Goal: Information Seeking & Learning: Learn about a topic

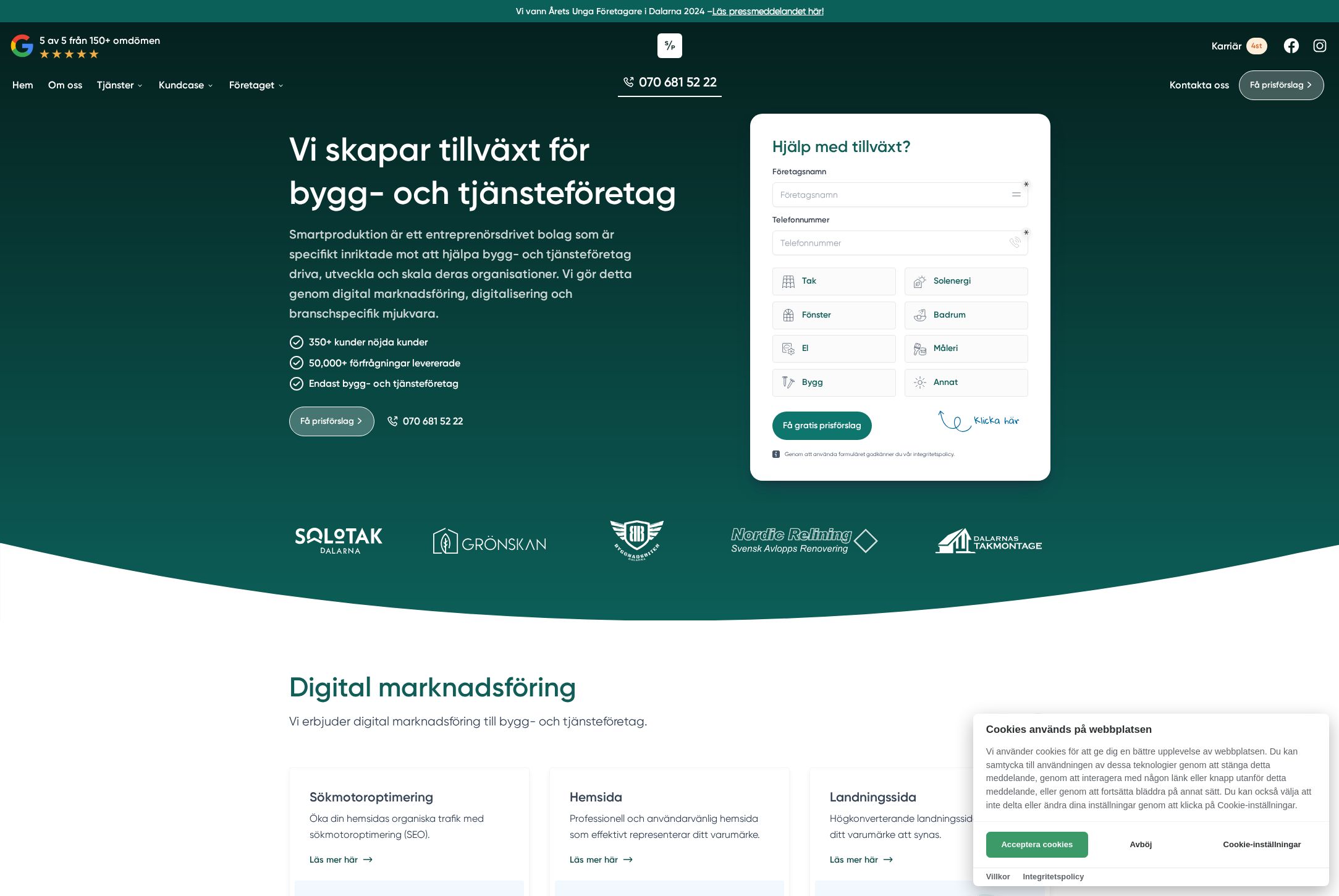
click at [1052, 854] on button "Acceptera cookies" at bounding box center [1037, 844] width 102 height 26
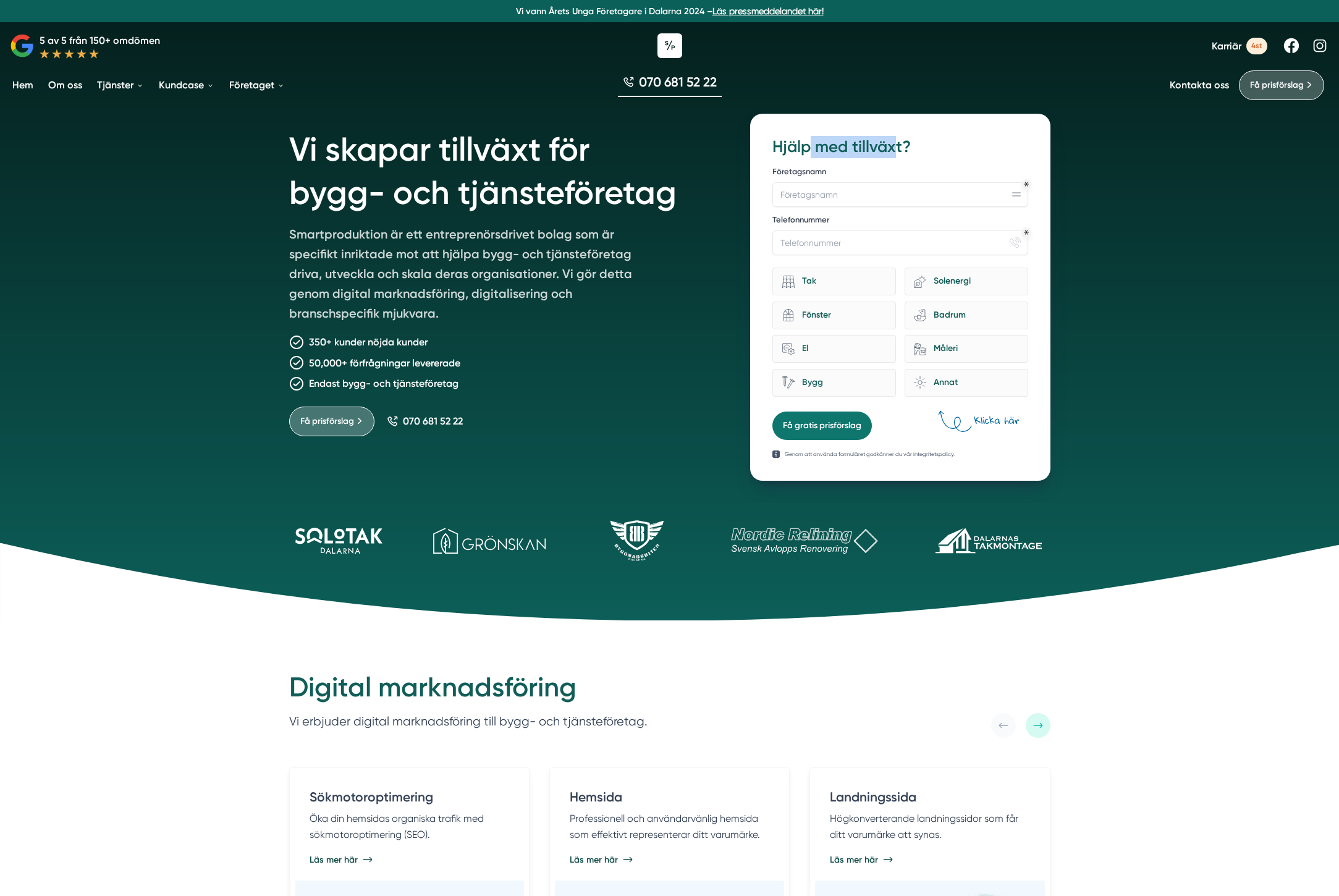
click at [813, 142] on h3 "Hjälp med tillväxt?" at bounding box center [900, 147] width 255 height 23
drag, startPoint x: 813, startPoint y: 142, endPoint x: 808, endPoint y: 273, distance: 131.1
click at [813, 142] on h3 "Hjälp med tillväxt?" at bounding box center [900, 147] width 255 height 23
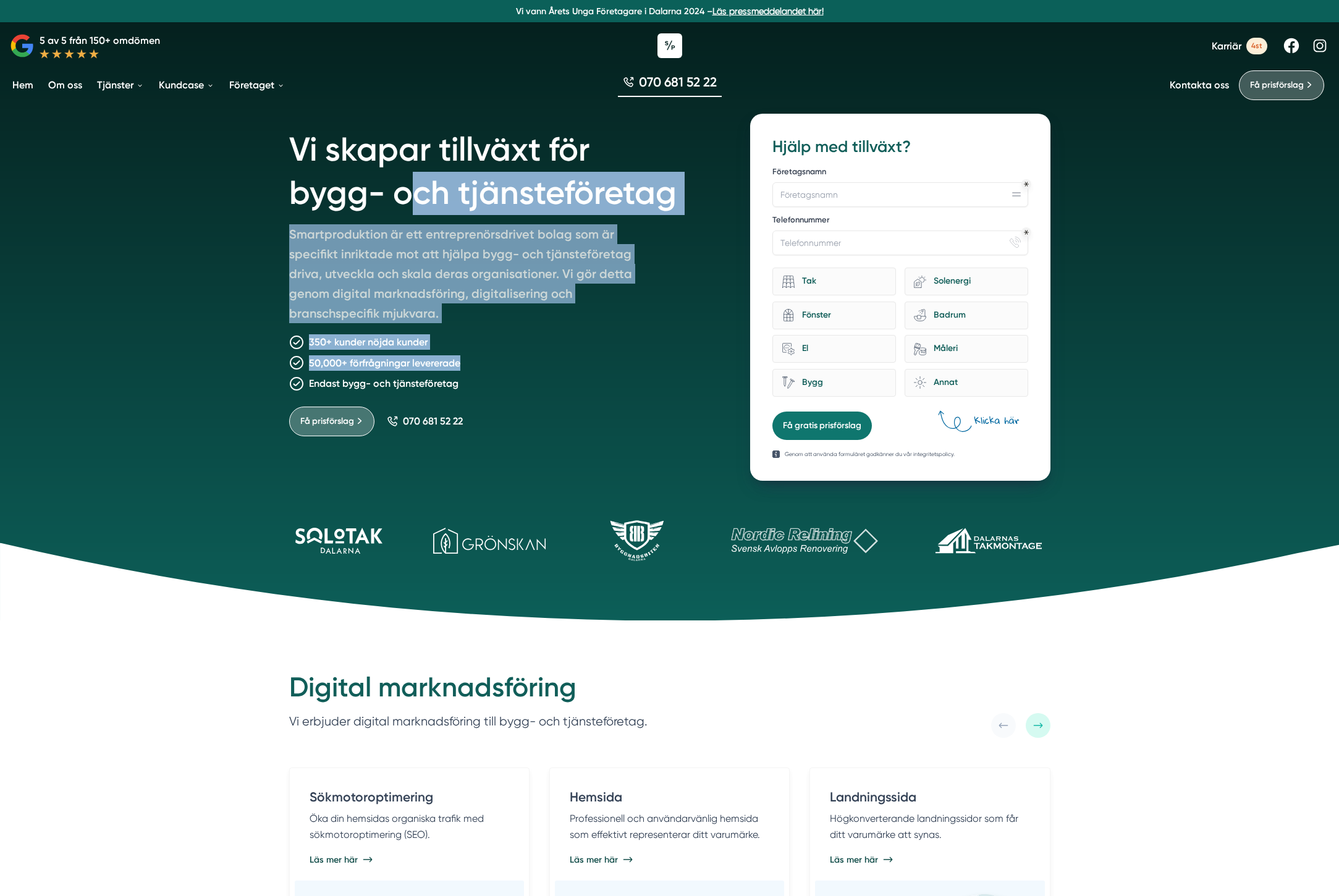
drag, startPoint x: 513, startPoint y: 353, endPoint x: 626, endPoint y: 338, distance: 114.0
click at [521, 358] on div "Vi skapar tillväxt för bygg- och tjänsteföretag Smartproduktion är ett entrepre…" at bounding box center [504, 297] width 432 height 367
click at [627, 339] on div "350+ kunder nöjda kunder" at bounding box center [504, 342] width 432 height 16
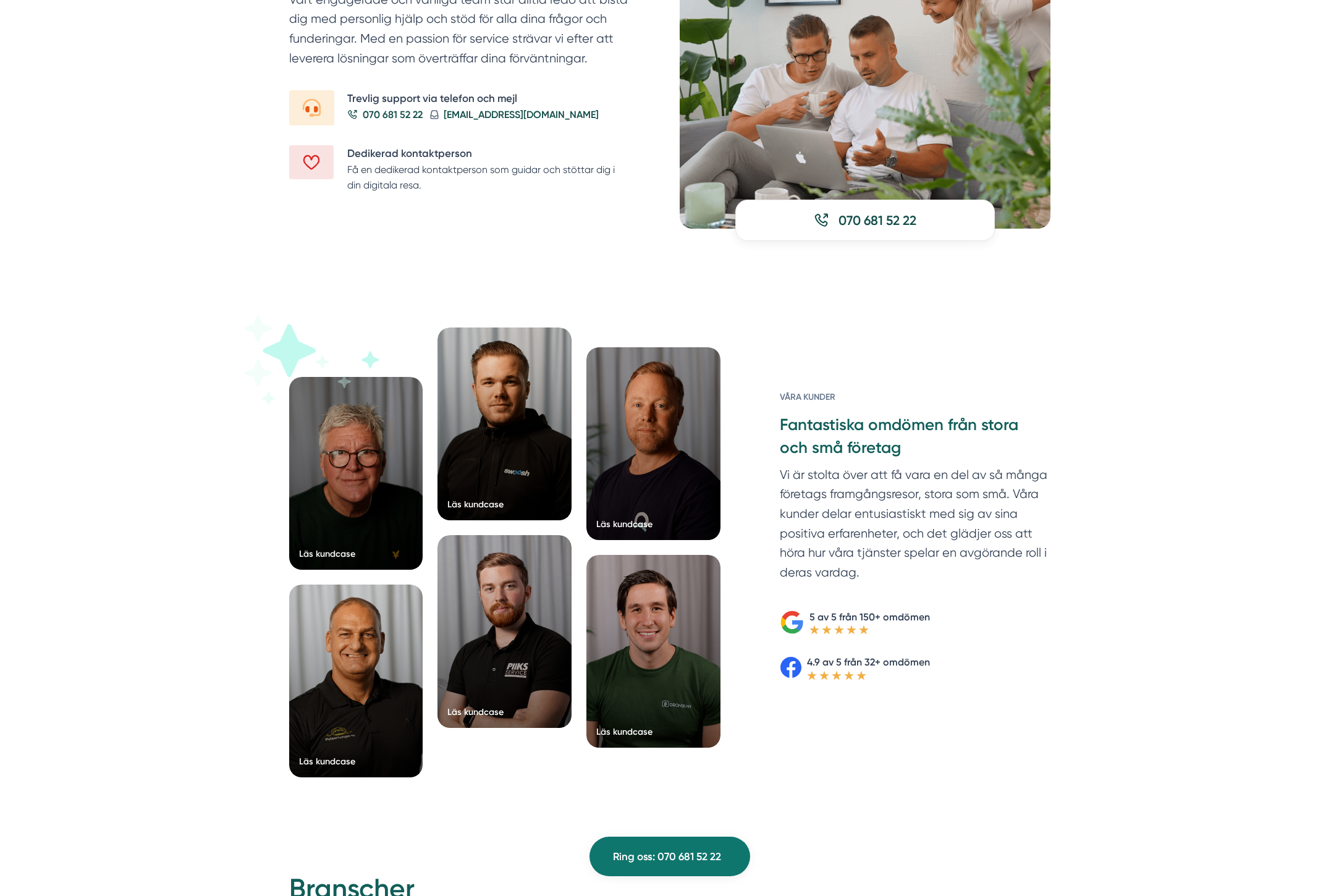
scroll to position [1631, 0]
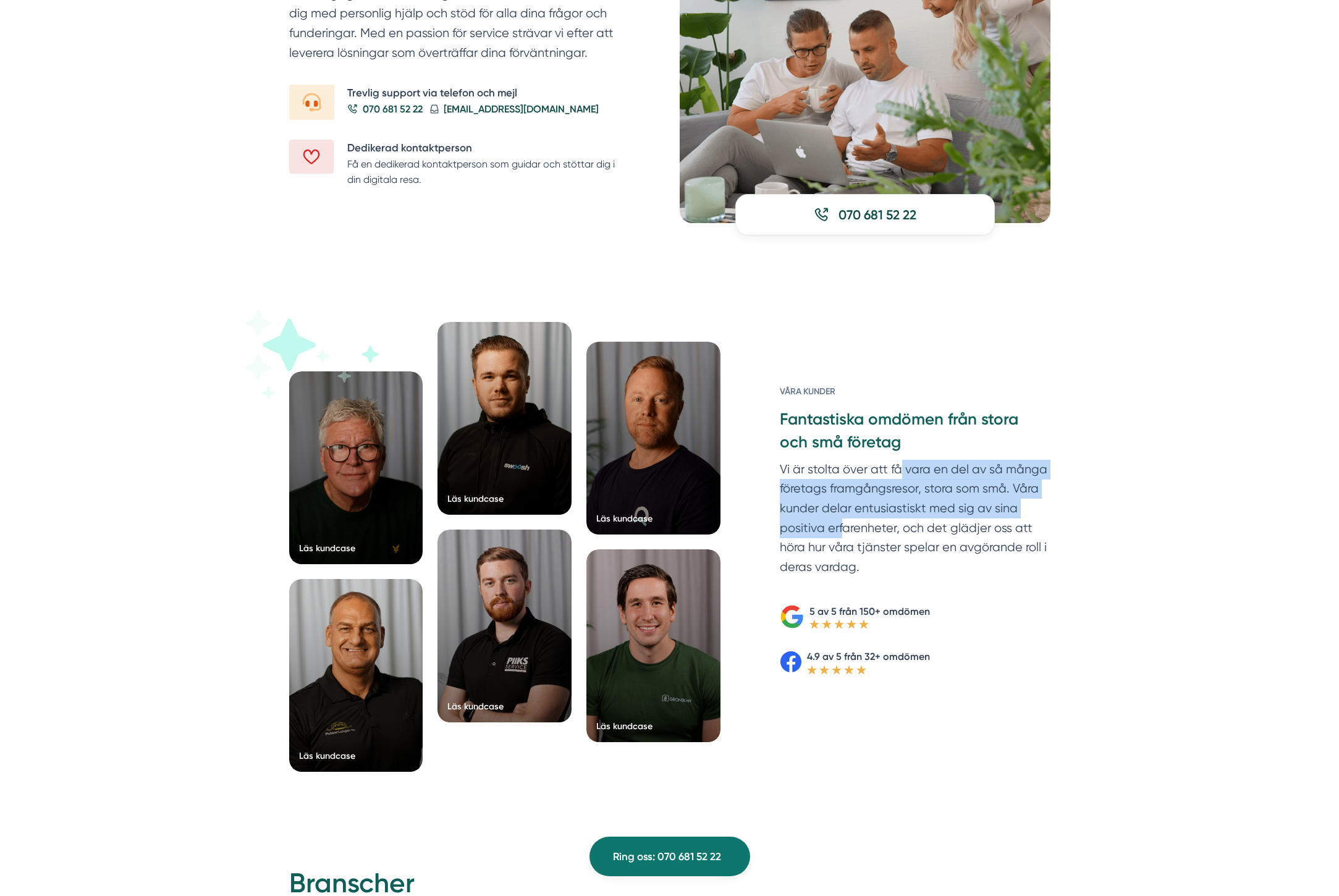
drag, startPoint x: 1013, startPoint y: 512, endPoint x: 1028, endPoint y: 517, distance: 15.8
click at [1028, 517] on p "Vi är stolta över att få vara en del av så många företags framgångsresor, stora…" at bounding box center [915, 521] width 270 height 123
drag, startPoint x: 1028, startPoint y: 517, endPoint x: 292, endPoint y: 460, distance: 738.2
click at [1028, 517] on p "Vi är stolta över att få vara en del av så många företags framgångsresor, stora…" at bounding box center [915, 521] width 270 height 123
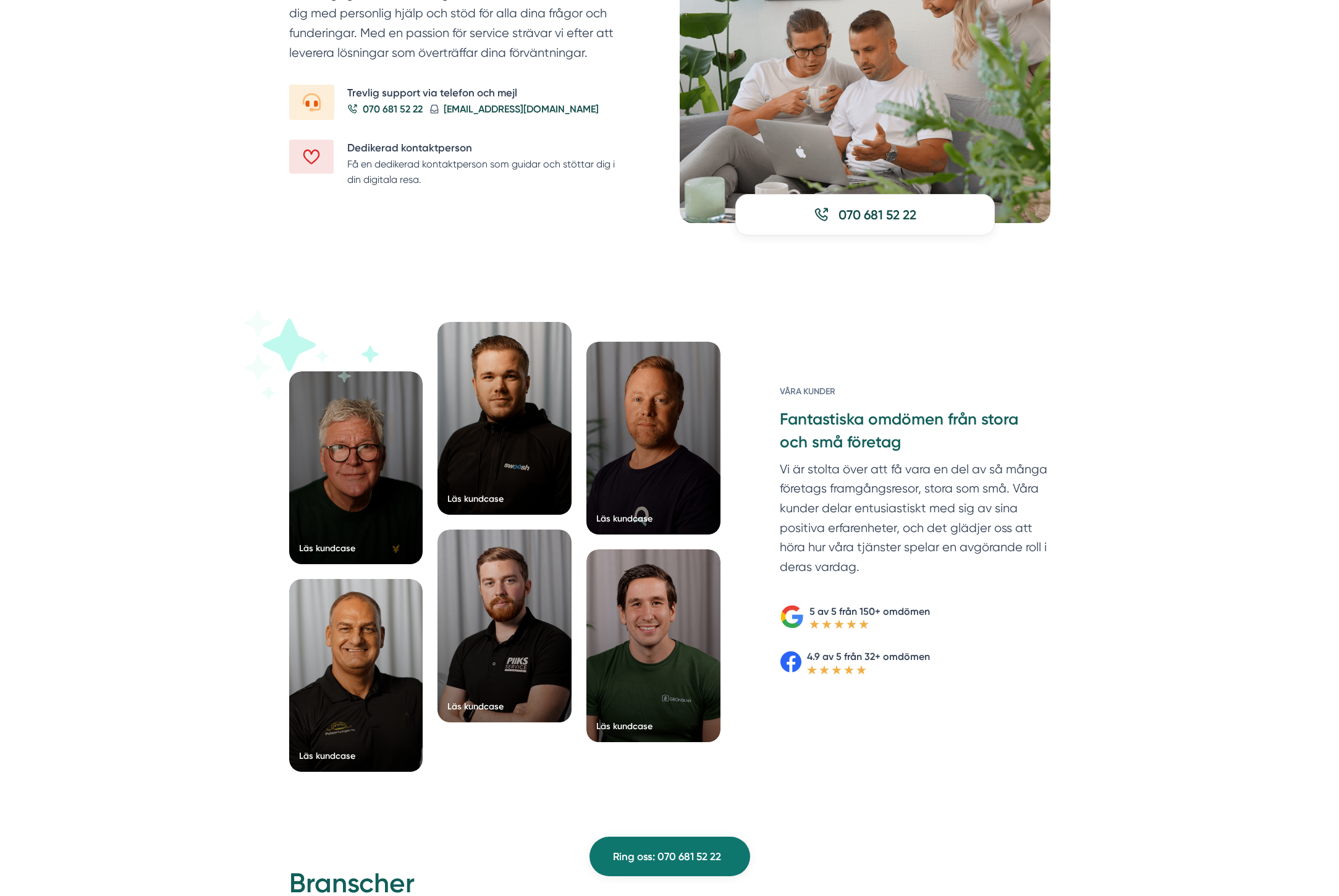
click at [181, 443] on div "Läs kundcase Läs kundcase Läs kundcase Läs kundcase" at bounding box center [670, 554] width 1339 height 564
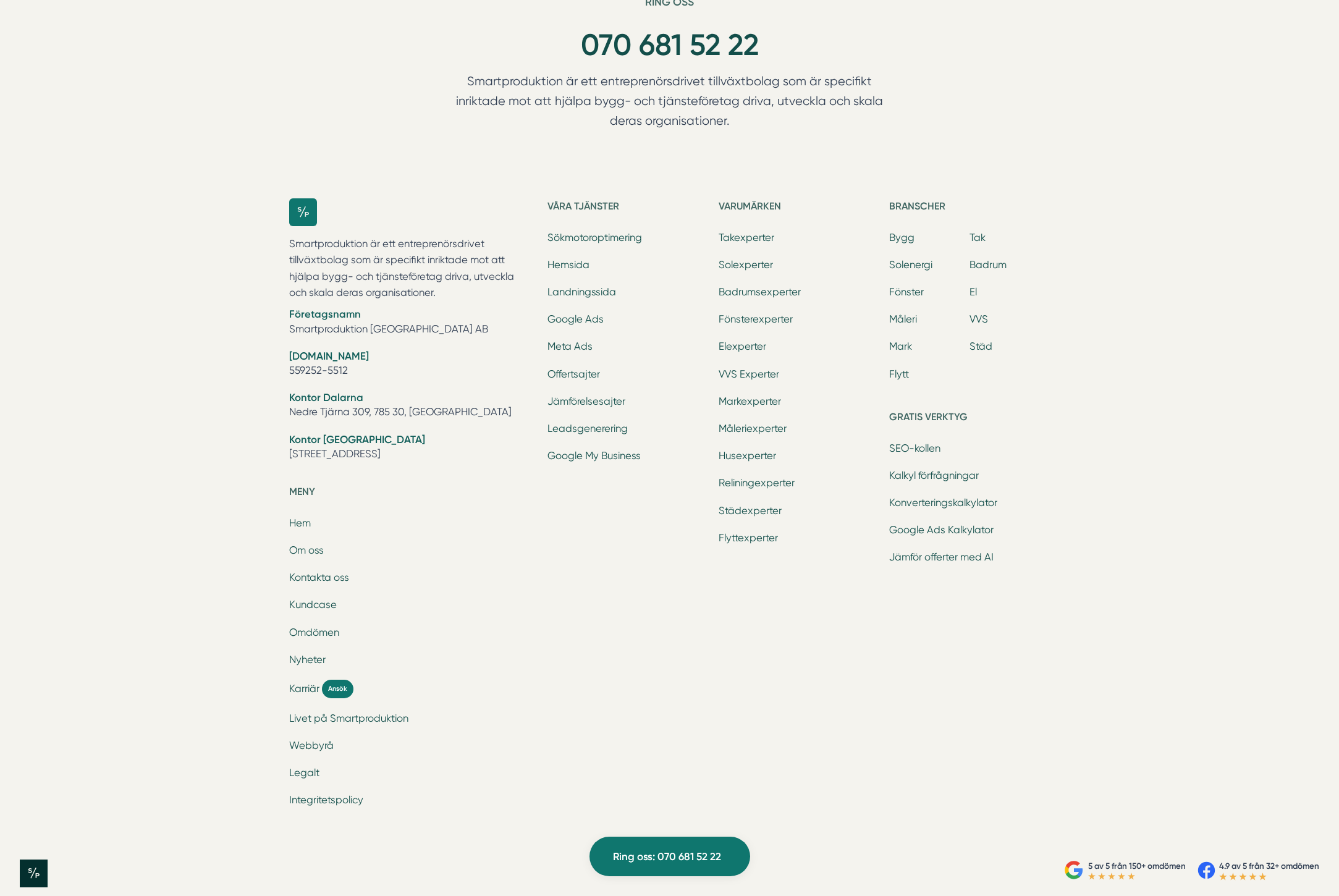
scroll to position [3828, 0]
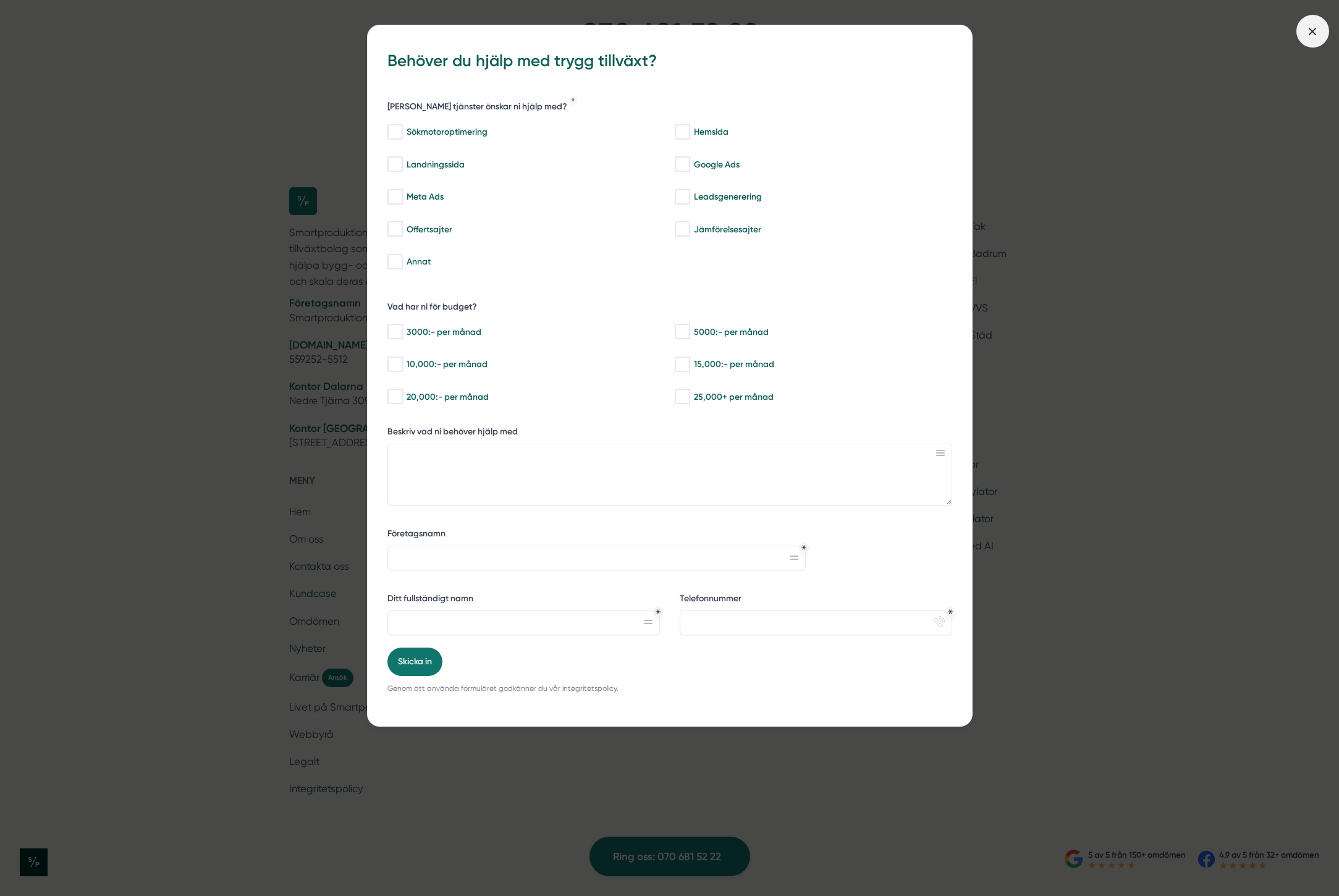
click at [1321, 31] on span at bounding box center [1313, 31] width 33 height 33
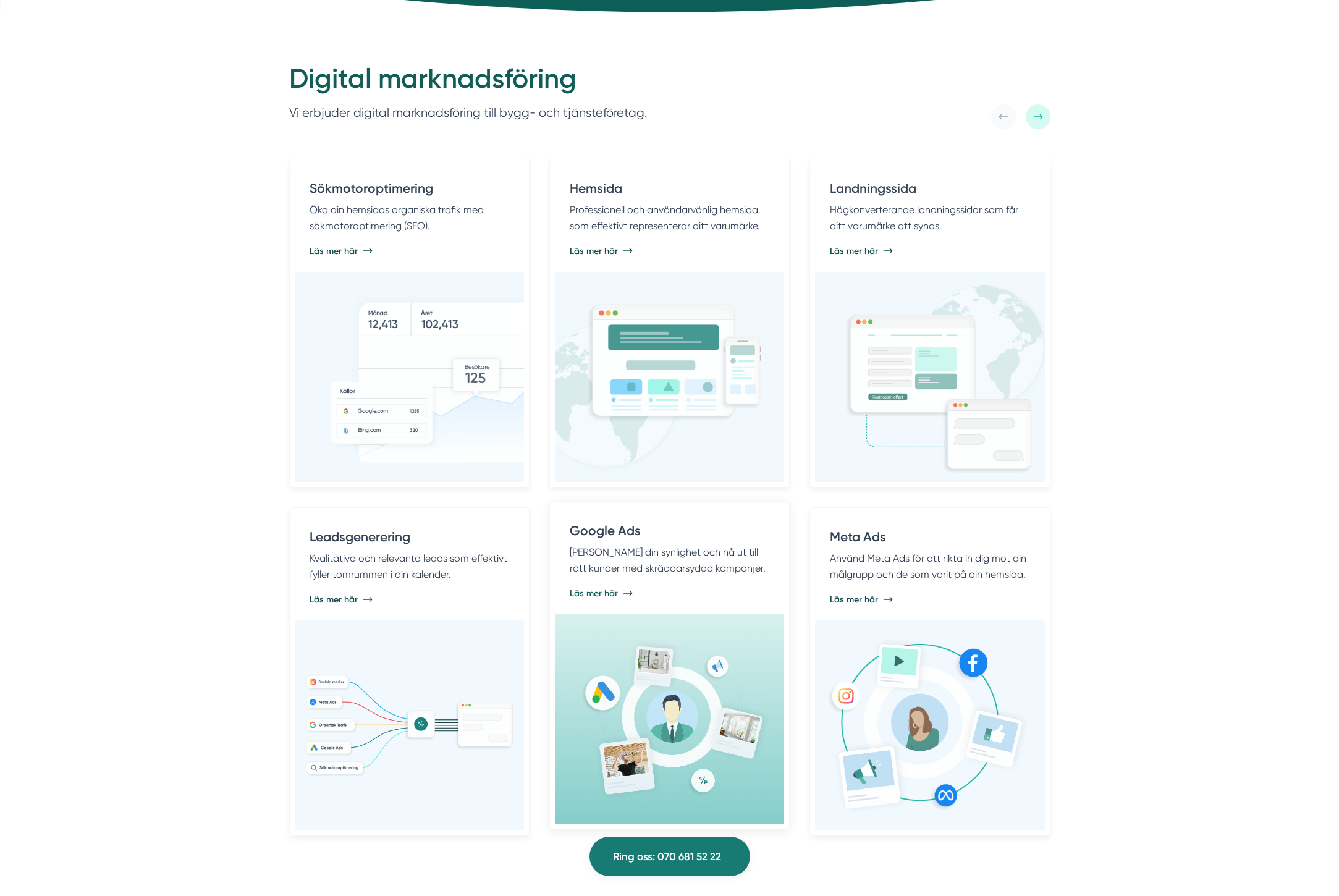
scroll to position [0, 0]
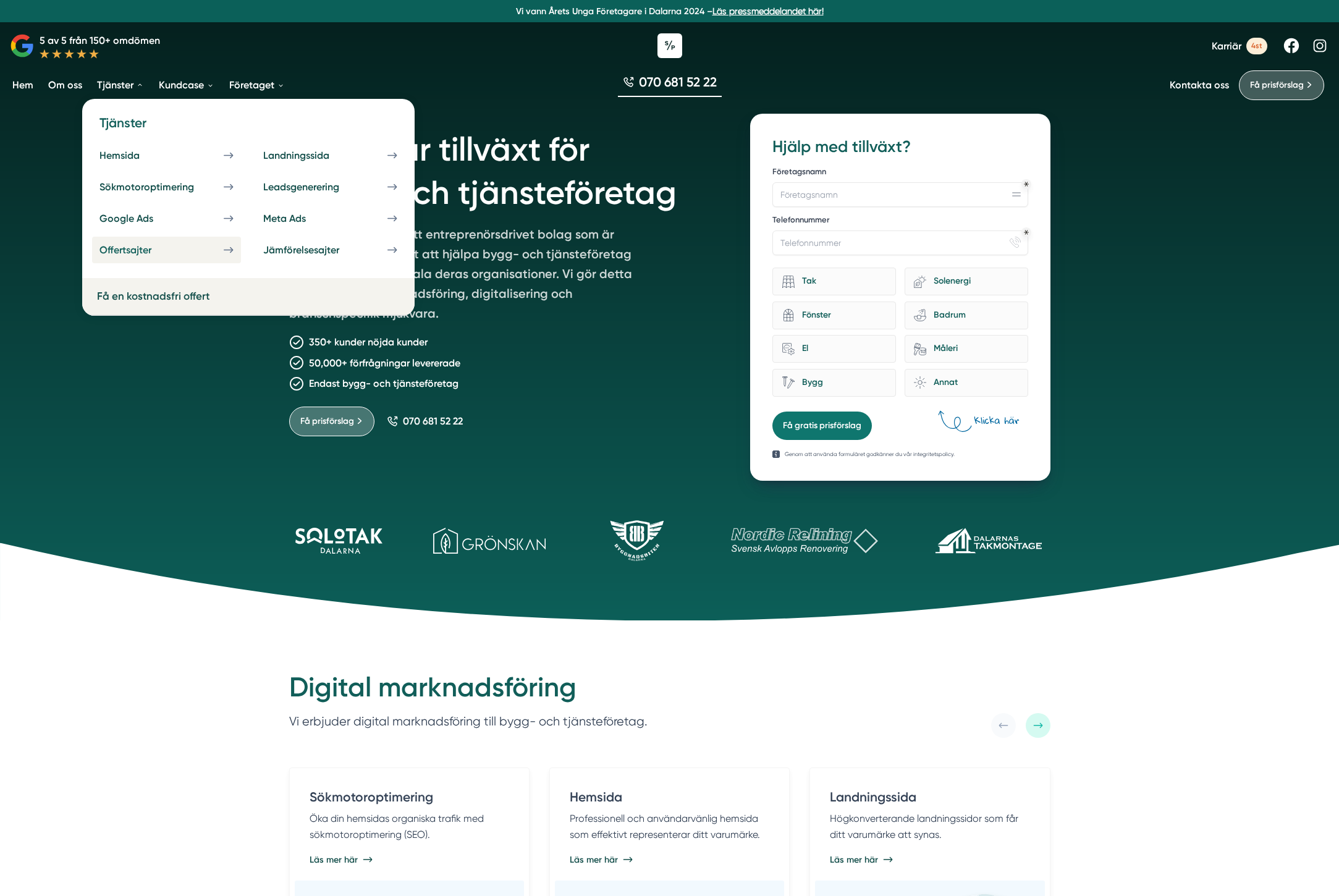
click at [155, 258] on link "Offertsajter" at bounding box center [166, 250] width 149 height 26
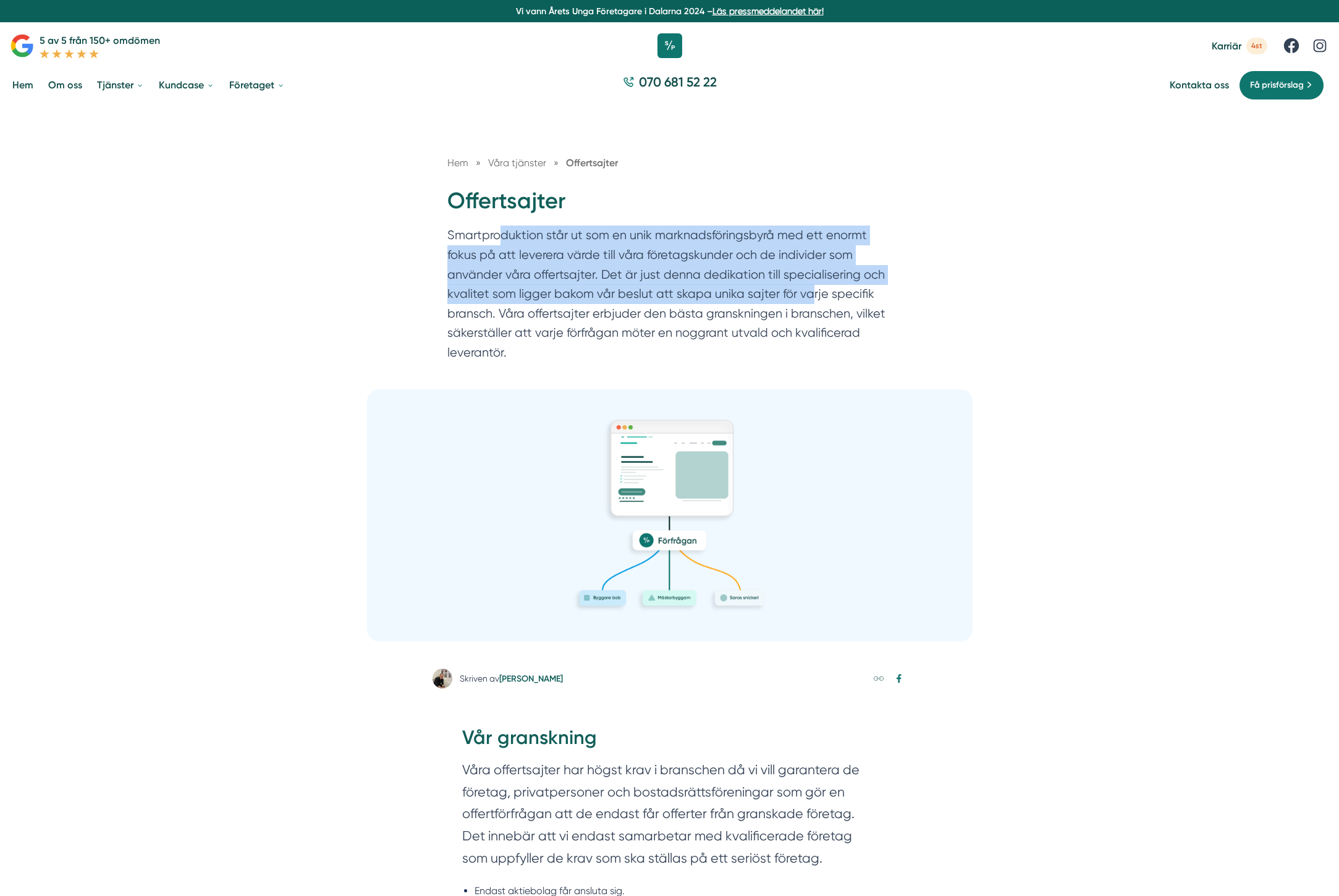
drag, startPoint x: 789, startPoint y: 295, endPoint x: 807, endPoint y: 297, distance: 18.1
click at [807, 297] on p "Smartproduktion står ut som en unik marknadsföringsbyrå med ett enormt fokus på…" at bounding box center [670, 297] width 445 height 142
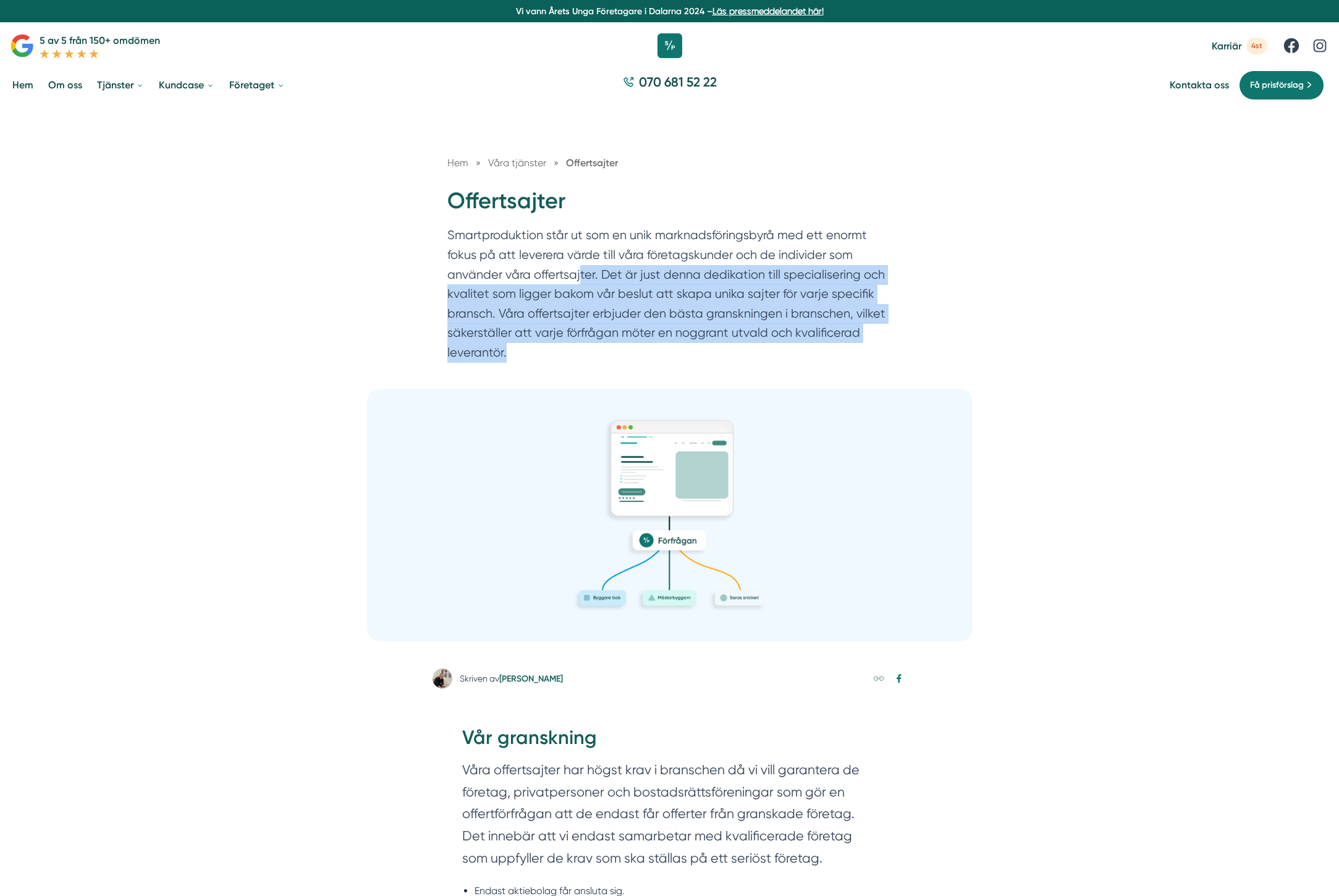
drag, startPoint x: 732, startPoint y: 352, endPoint x: 578, endPoint y: 279, distance: 170.4
click at [578, 279] on p "Smartproduktion står ut som en unik marknadsföringsbyrå med ett enormt fokus på…" at bounding box center [670, 297] width 445 height 142
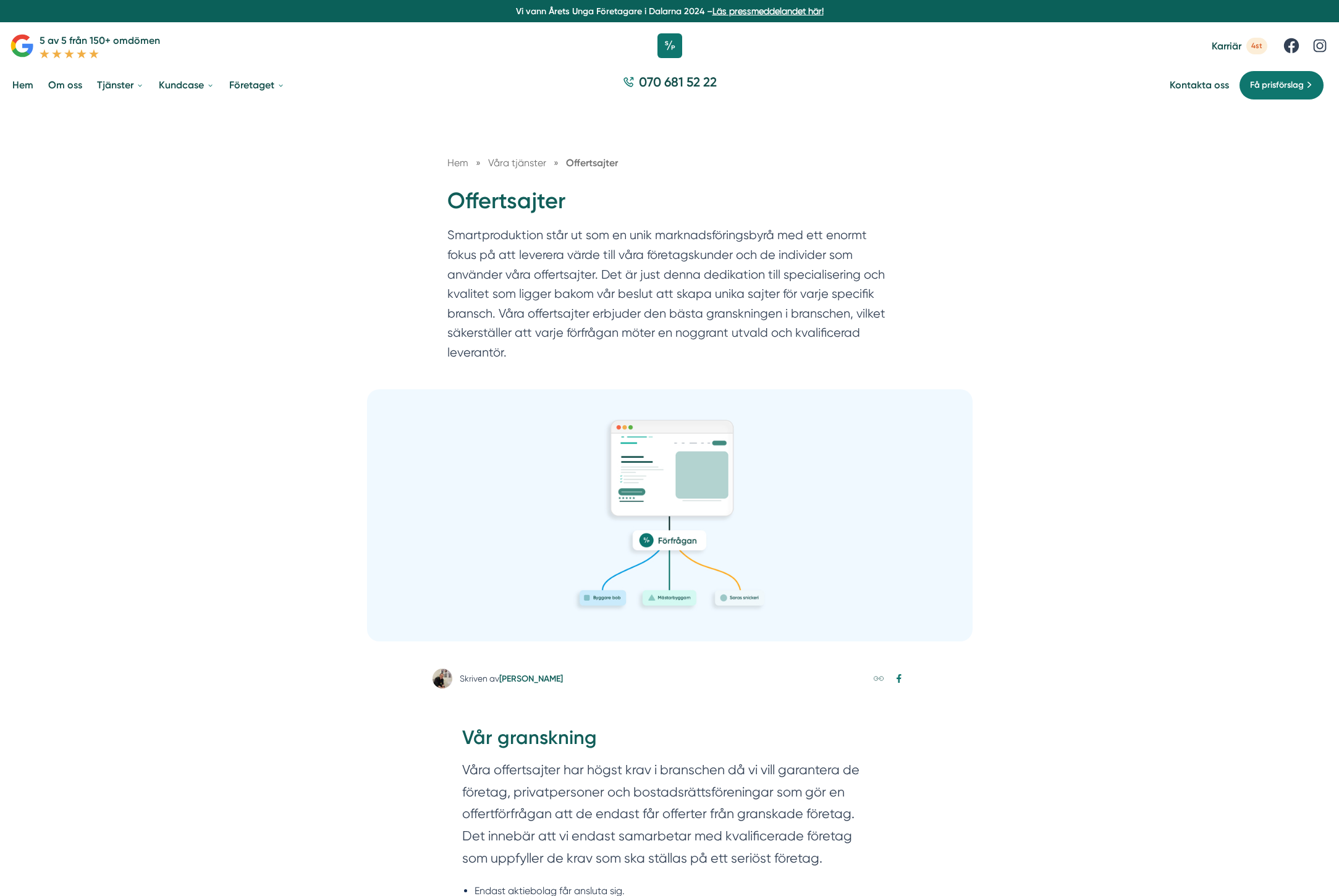
scroll to position [374, 0]
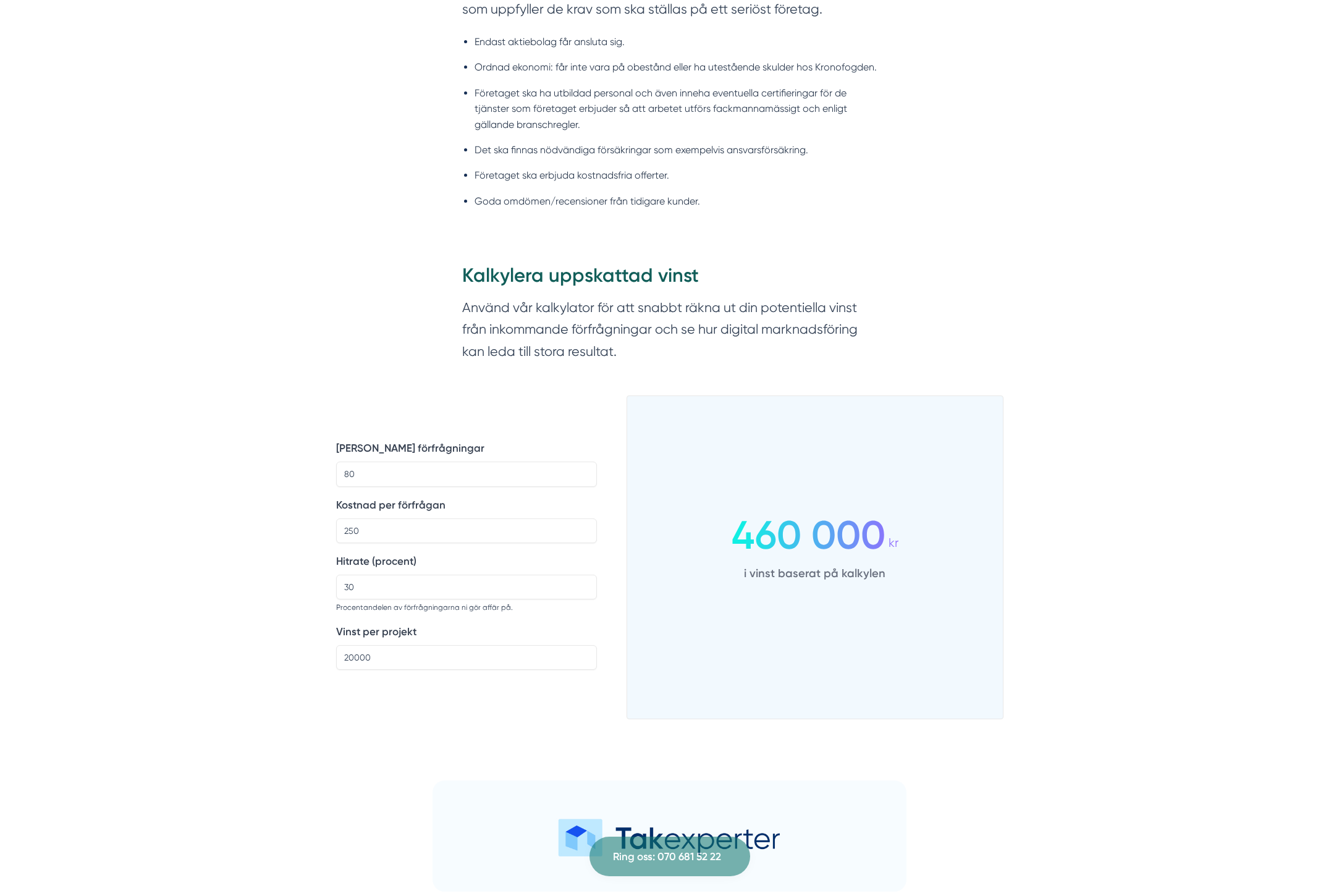
scroll to position [855, 0]
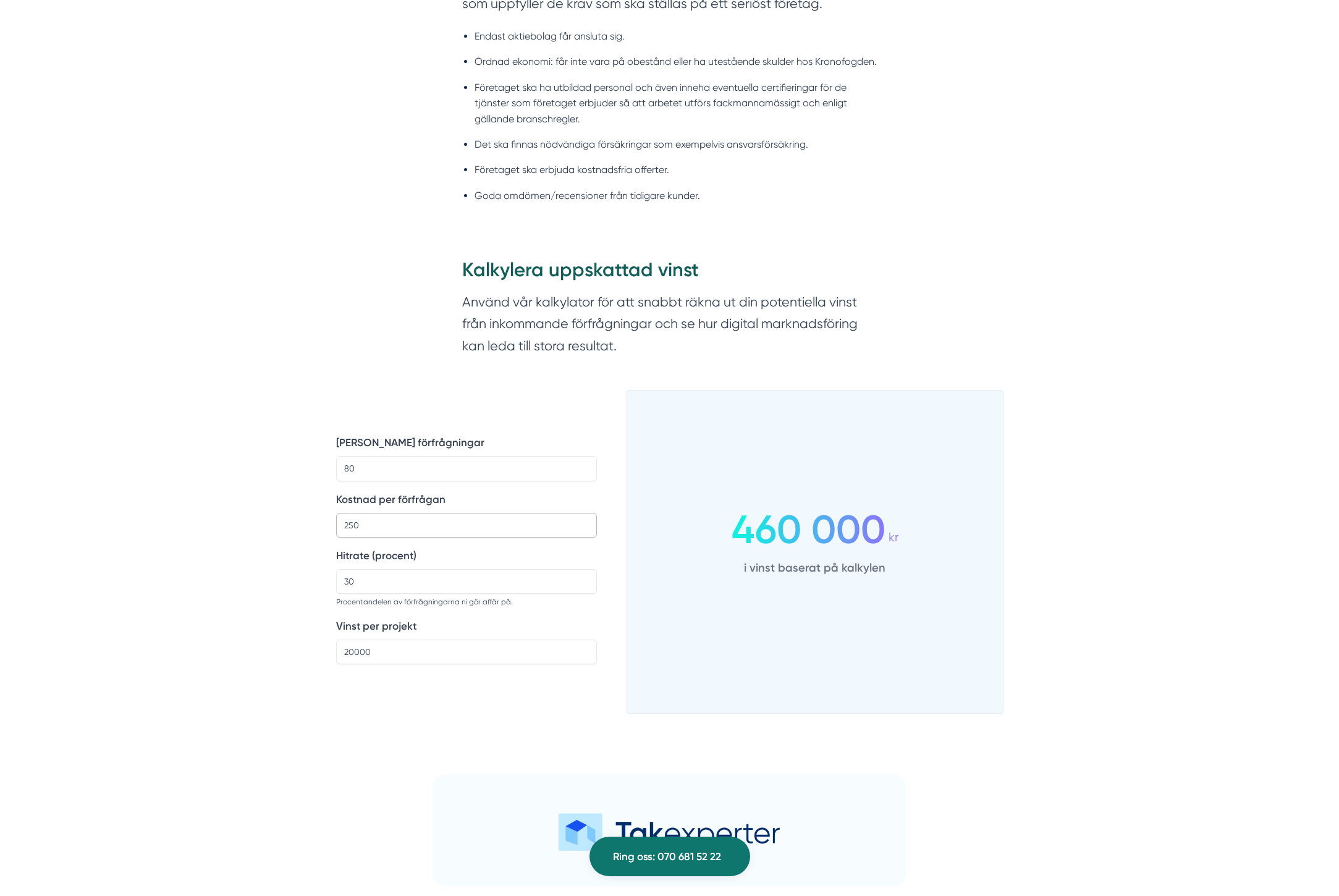
click at [407, 525] on input "250" at bounding box center [466, 525] width 261 height 25
drag, startPoint x: 493, startPoint y: 660, endPoint x: 485, endPoint y: 657, distance: 8.5
click at [493, 660] on input "20000" at bounding box center [466, 652] width 261 height 25
drag, startPoint x: 388, startPoint y: 706, endPoint x: 265, endPoint y: 582, distance: 174.7
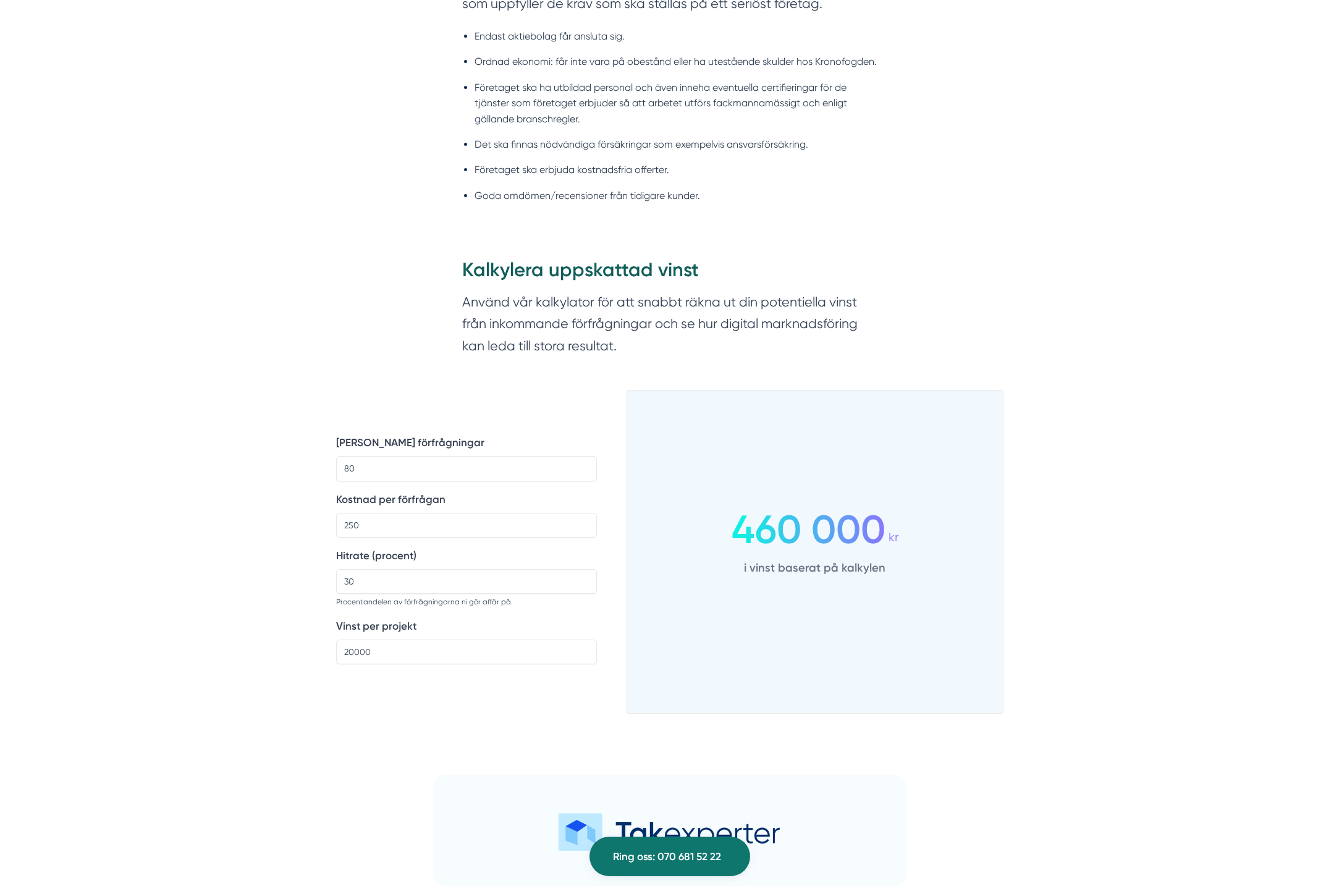
click at [388, 706] on div "Antal förfrågningar 80 Kostnad per förfrågan 250 Hitrate (procent) 30 Procentan…" at bounding box center [466, 559] width 261 height 309
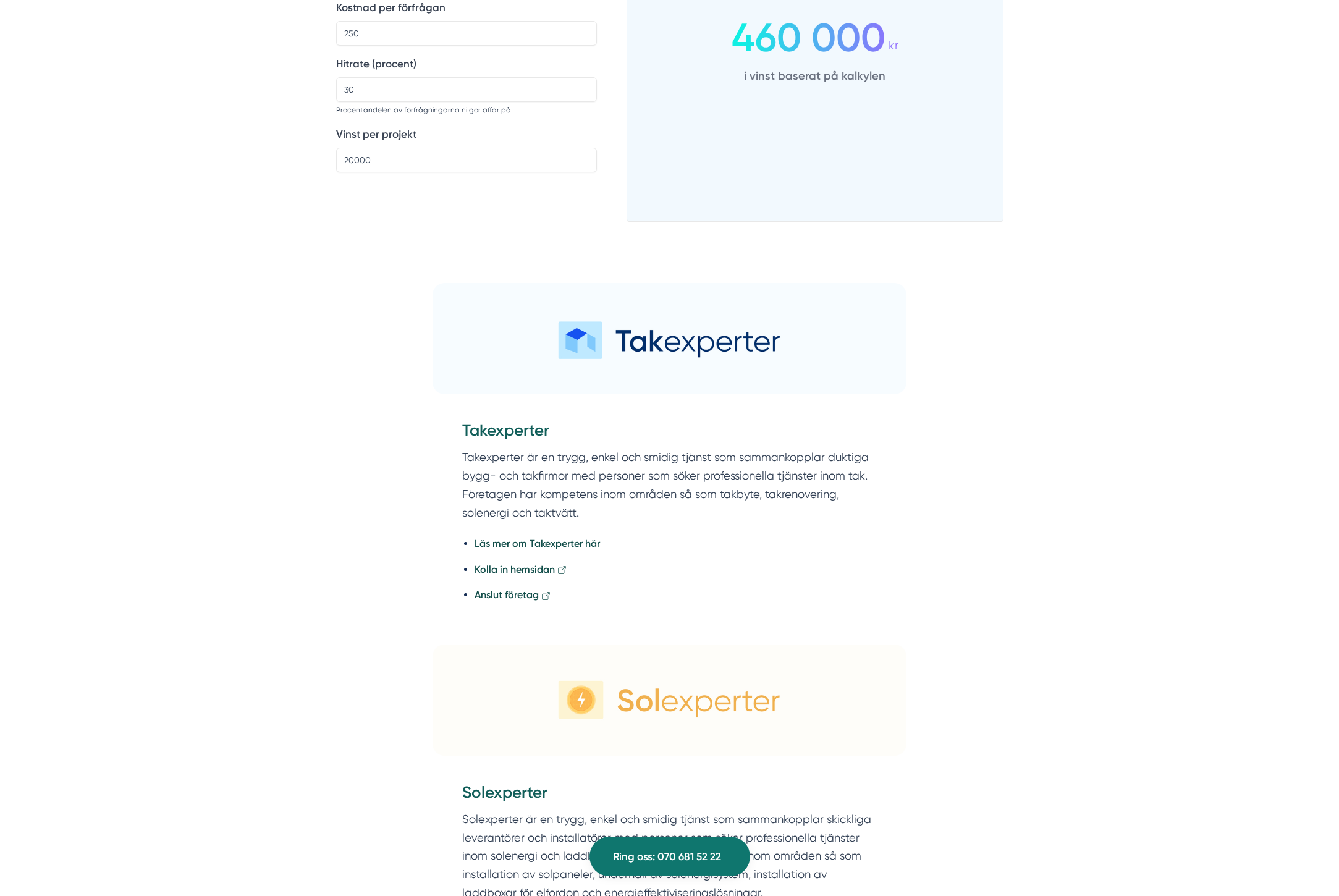
scroll to position [1347, 0]
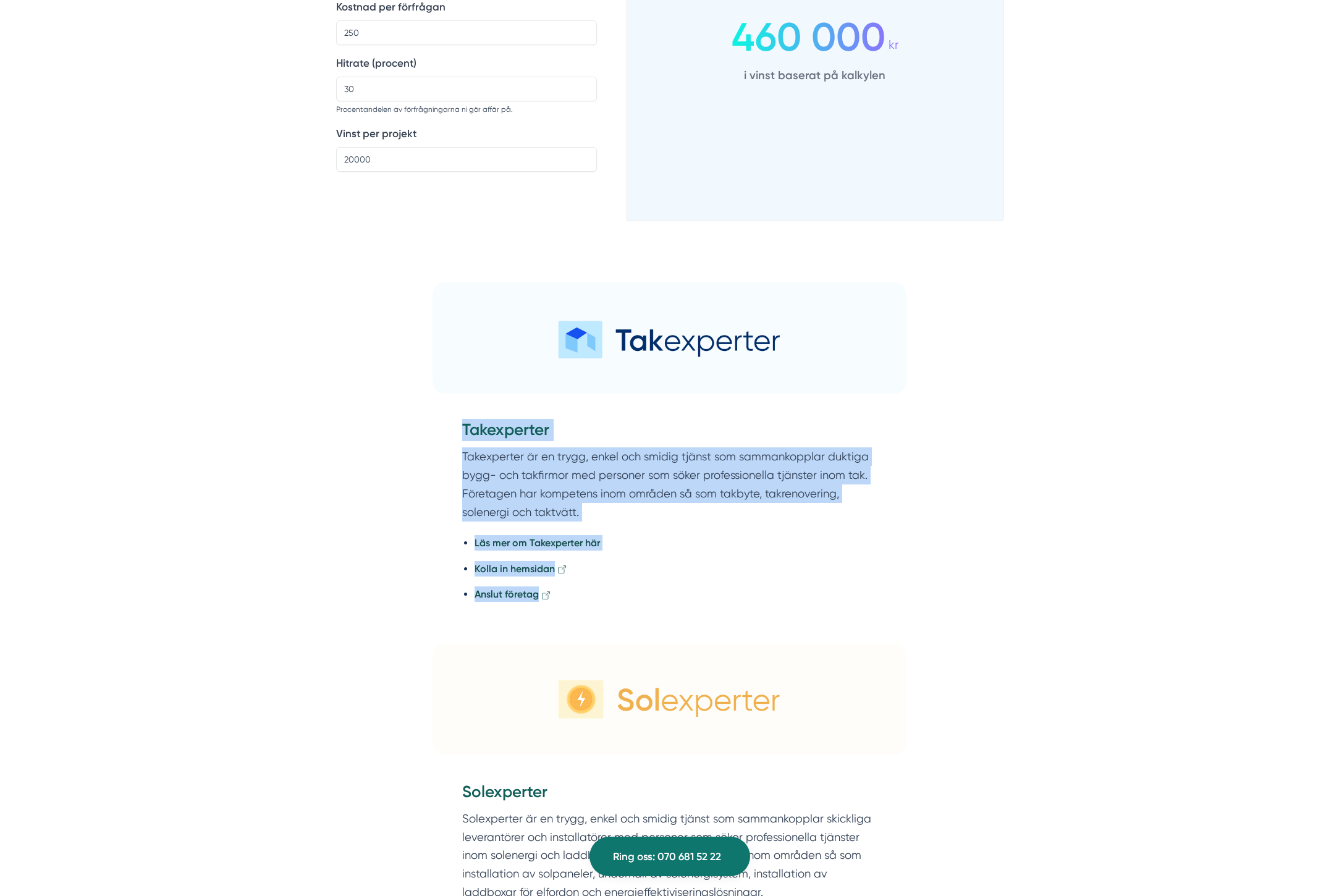
drag, startPoint x: 409, startPoint y: 409, endPoint x: 852, endPoint y: 629, distance: 494.6
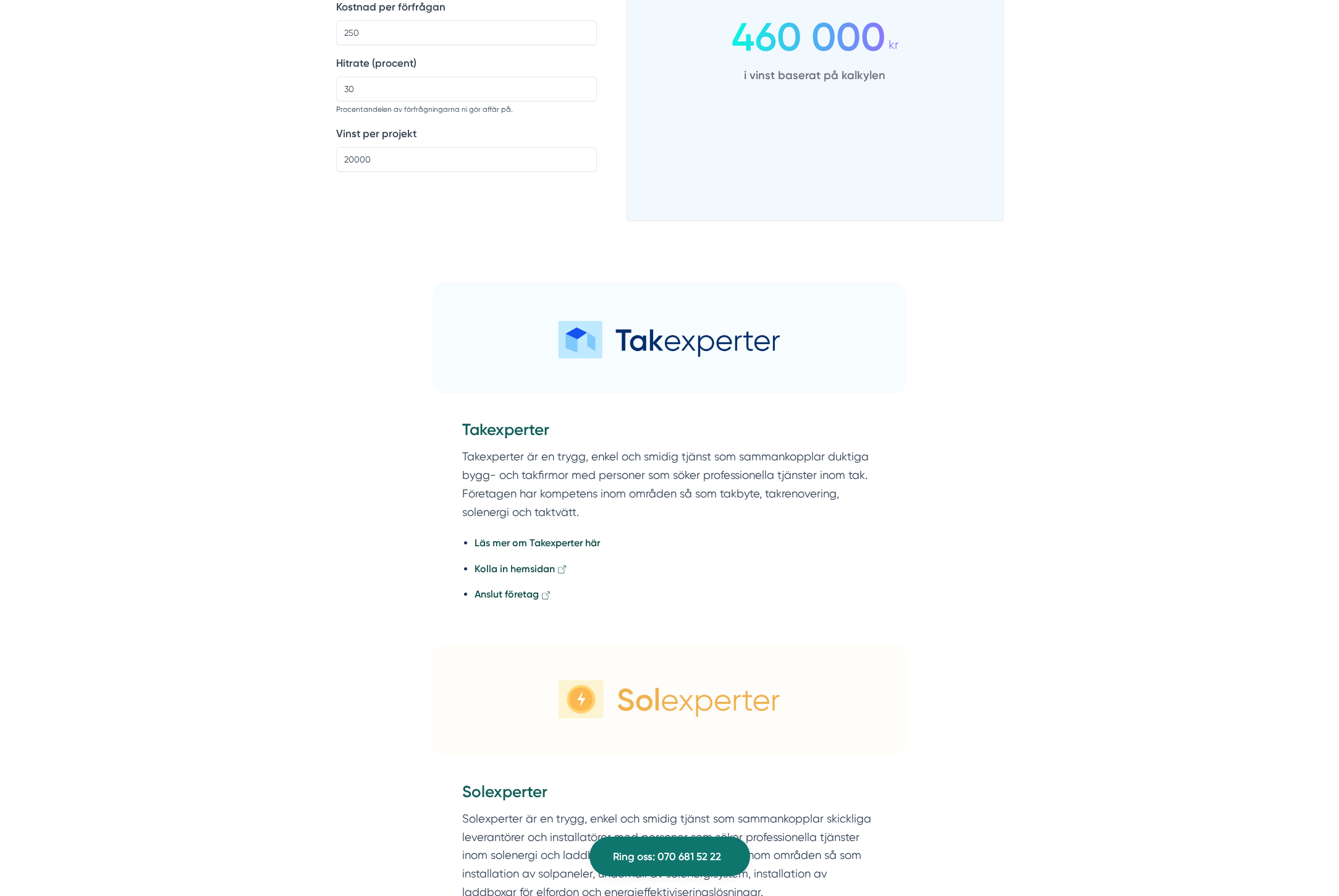
click at [849, 600] on li "Anslut företag" at bounding box center [676, 594] width 402 height 16
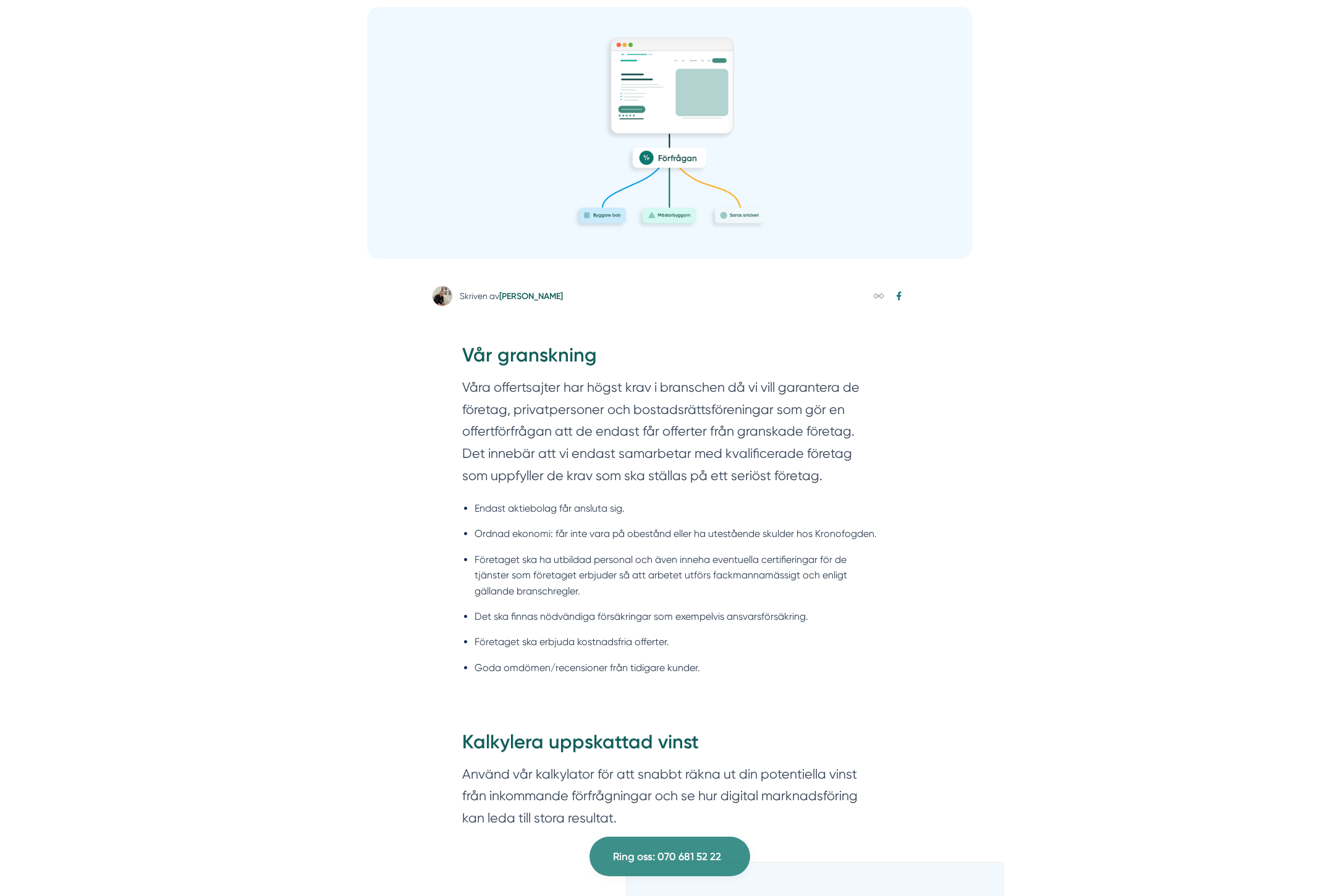
scroll to position [0, 0]
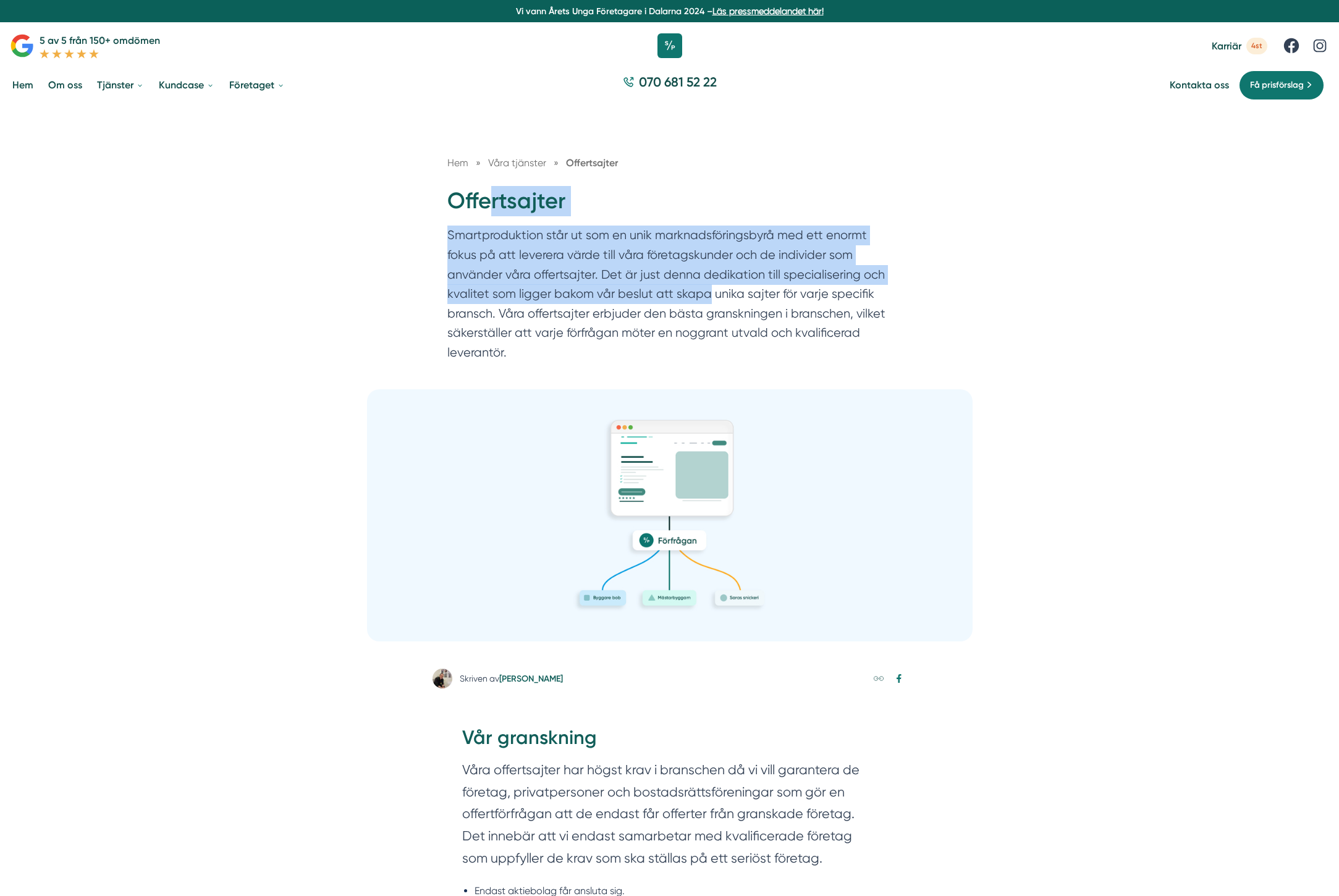
drag, startPoint x: 490, startPoint y: 213, endPoint x: 705, endPoint y: 298, distance: 231.2
click at [705, 298] on div "Hem » Våra tjänster » Offertsajter Offertsajter Smartproduktion står ut som en …" at bounding box center [670, 262] width 475 height 213
click at [705, 298] on p "Smartproduktion står ut som en unik marknadsföringsbyrå med ett enormt fokus på…" at bounding box center [670, 297] width 445 height 142
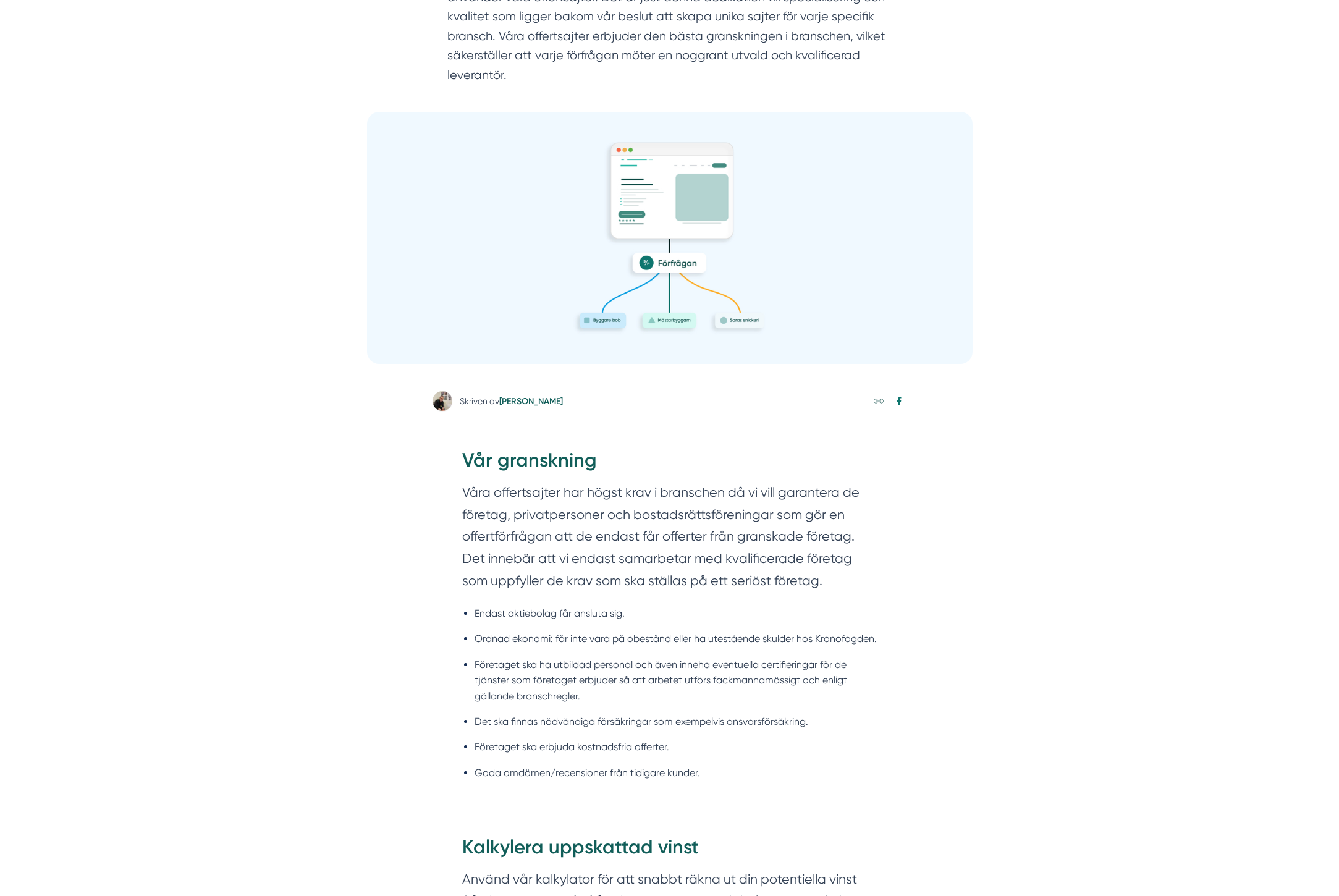
scroll to position [278, 0]
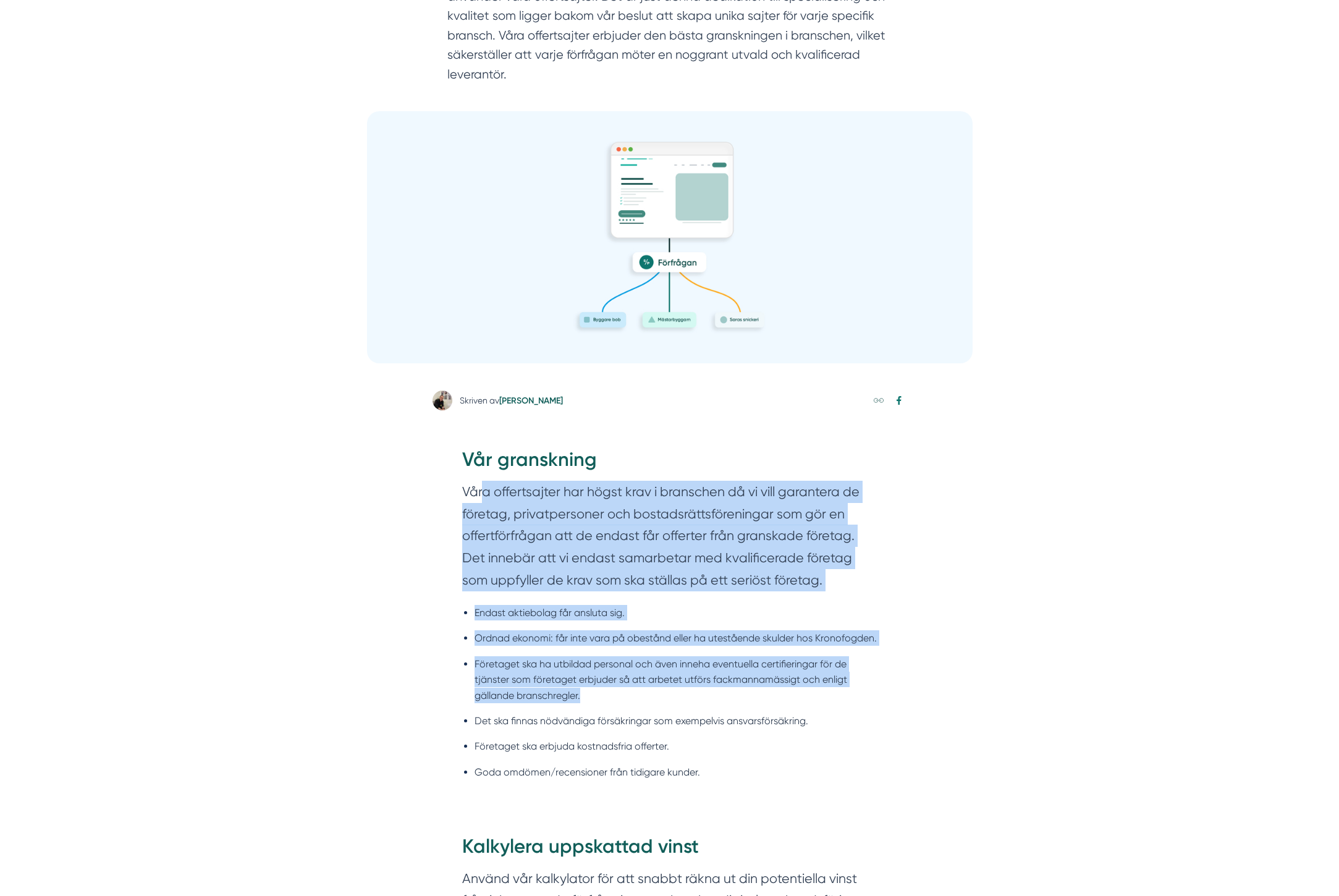
drag, startPoint x: 681, startPoint y: 595, endPoint x: 902, endPoint y: 691, distance: 241.0
click at [902, 691] on div "Vår granskning Våra offertsajter har högst krav i branschen då vi vill garanter…" at bounding box center [670, 620] width 475 height 387
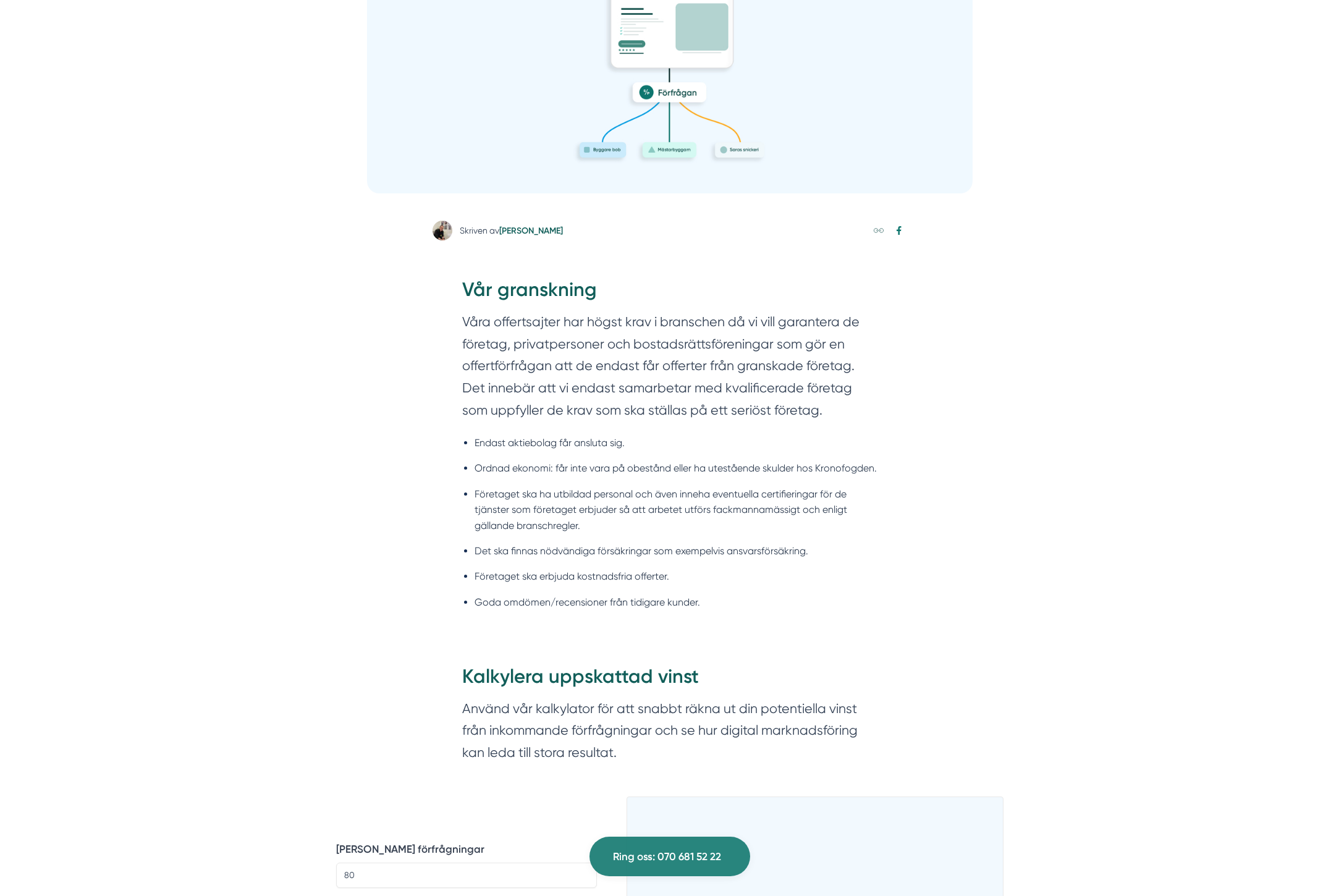
scroll to position [445, 0]
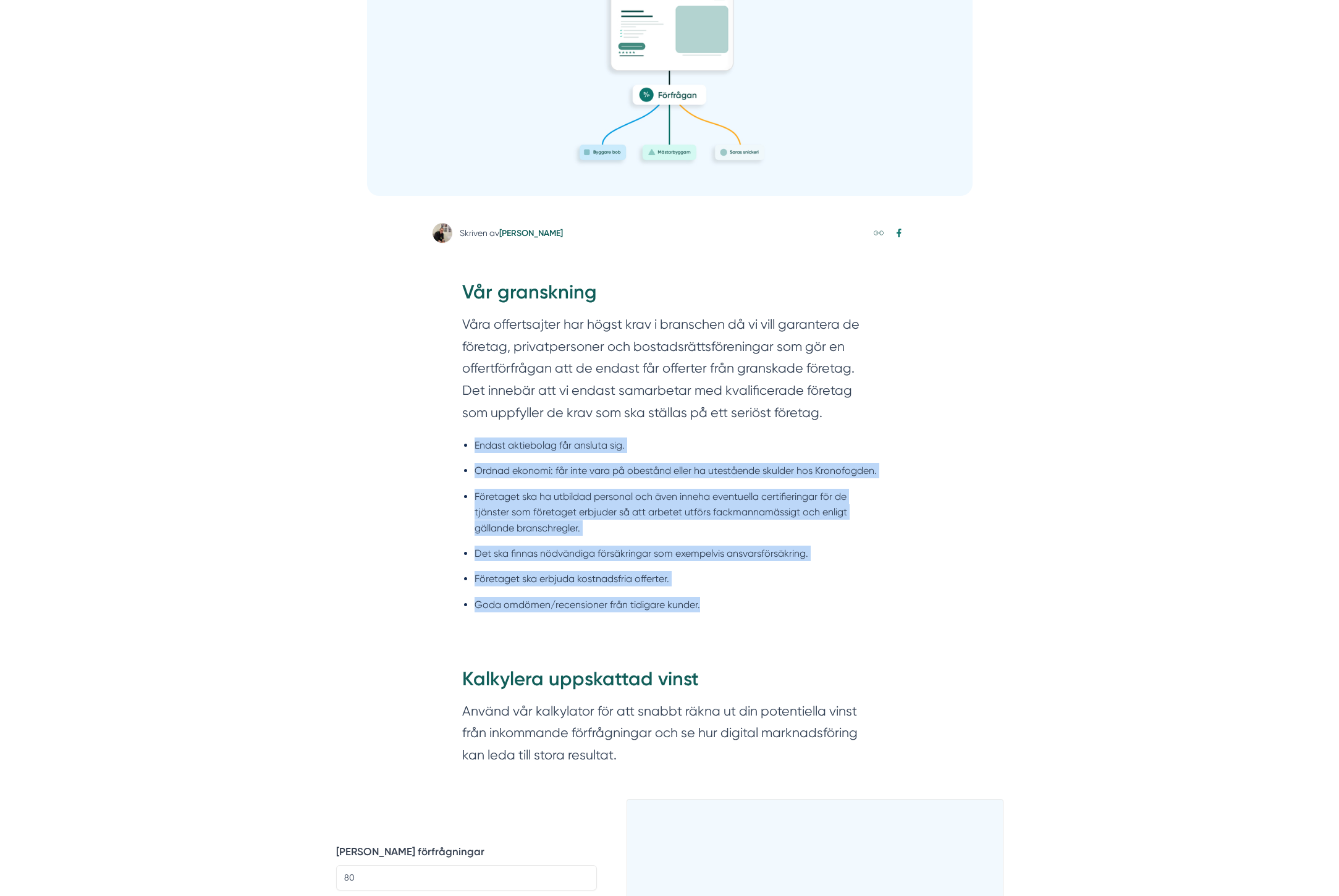
drag, startPoint x: 798, startPoint y: 599, endPoint x: 858, endPoint y: 646, distance: 76.2
click at [858, 646] on div "Vår granskning Våra offertsajter har högst krav i branschen då vi vill garanter…" at bounding box center [670, 453] width 475 height 387
drag, startPoint x: 764, startPoint y: 603, endPoint x: 449, endPoint y: 409, distance: 369.9
click at [449, 409] on div "Vår granskning Våra offertsajter har högst krav i branschen då vi vill garanter…" at bounding box center [670, 453] width 475 height 387
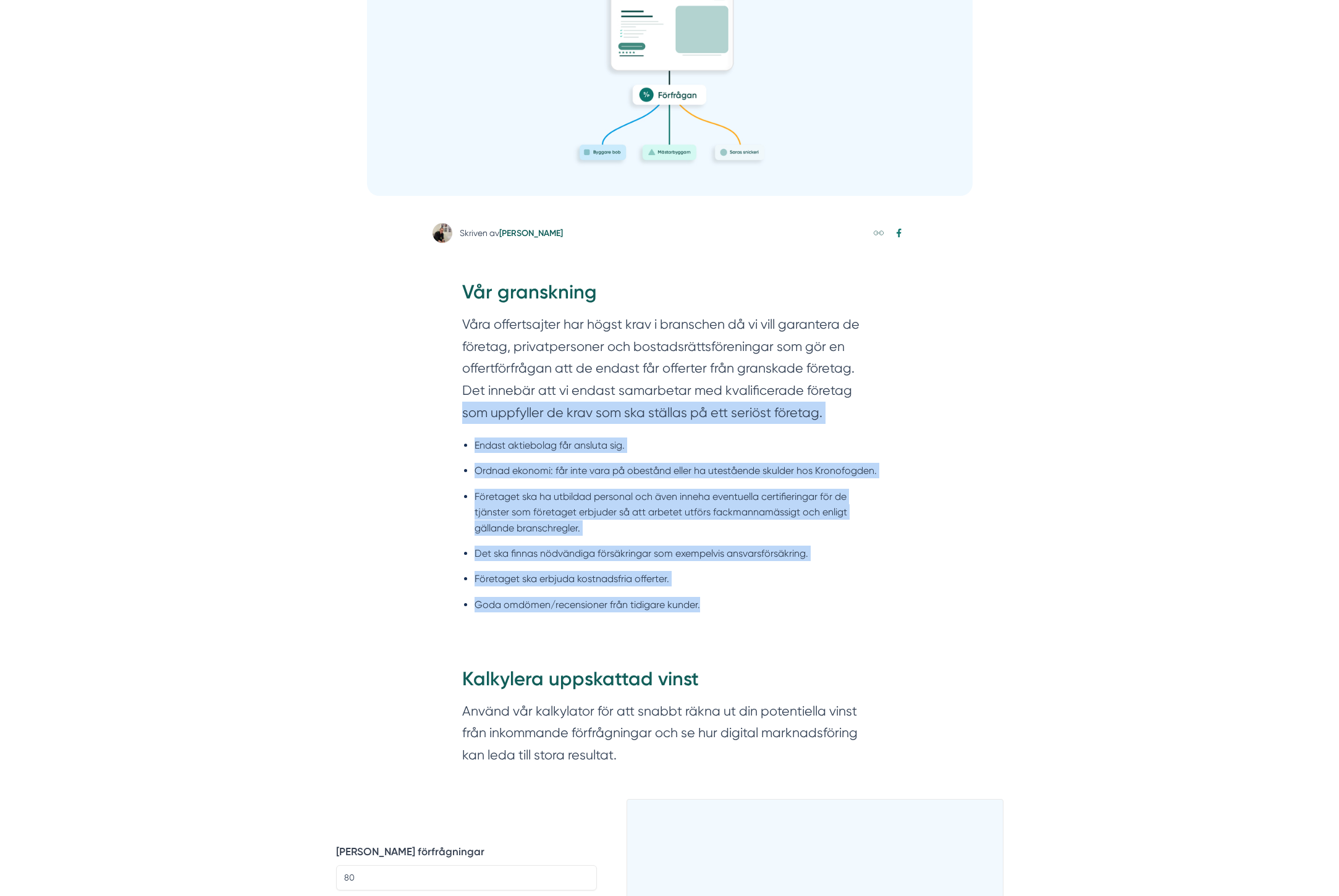
click at [451, 409] on div "Vår granskning Våra offertsajter har högst krav i branschen då vi vill garanter…" at bounding box center [670, 453] width 475 height 387
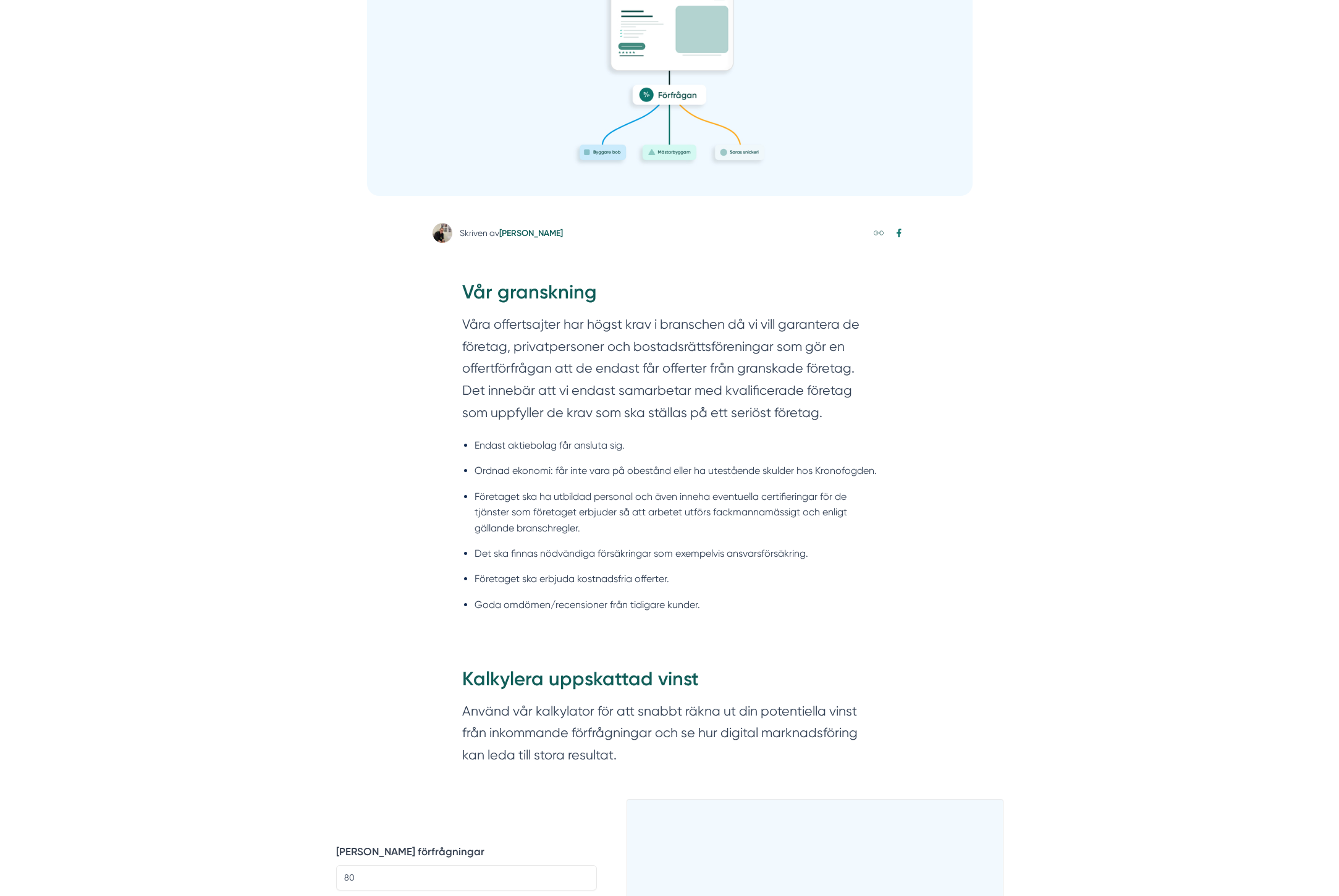
drag, startPoint x: 786, startPoint y: 671, endPoint x: 755, endPoint y: 627, distance: 53.8
click at [755, 627] on div "Vår granskning Våra offertsajter har högst krav i branschen då vi vill garanter…" at bounding box center [670, 453] width 475 height 387
drag, startPoint x: 755, startPoint y: 627, endPoint x: 752, endPoint y: 620, distance: 7.6
click at [753, 621] on div "Vår granskning Våra offertsajter har högst krav i branschen då vi vill garanter…" at bounding box center [670, 453] width 475 height 387
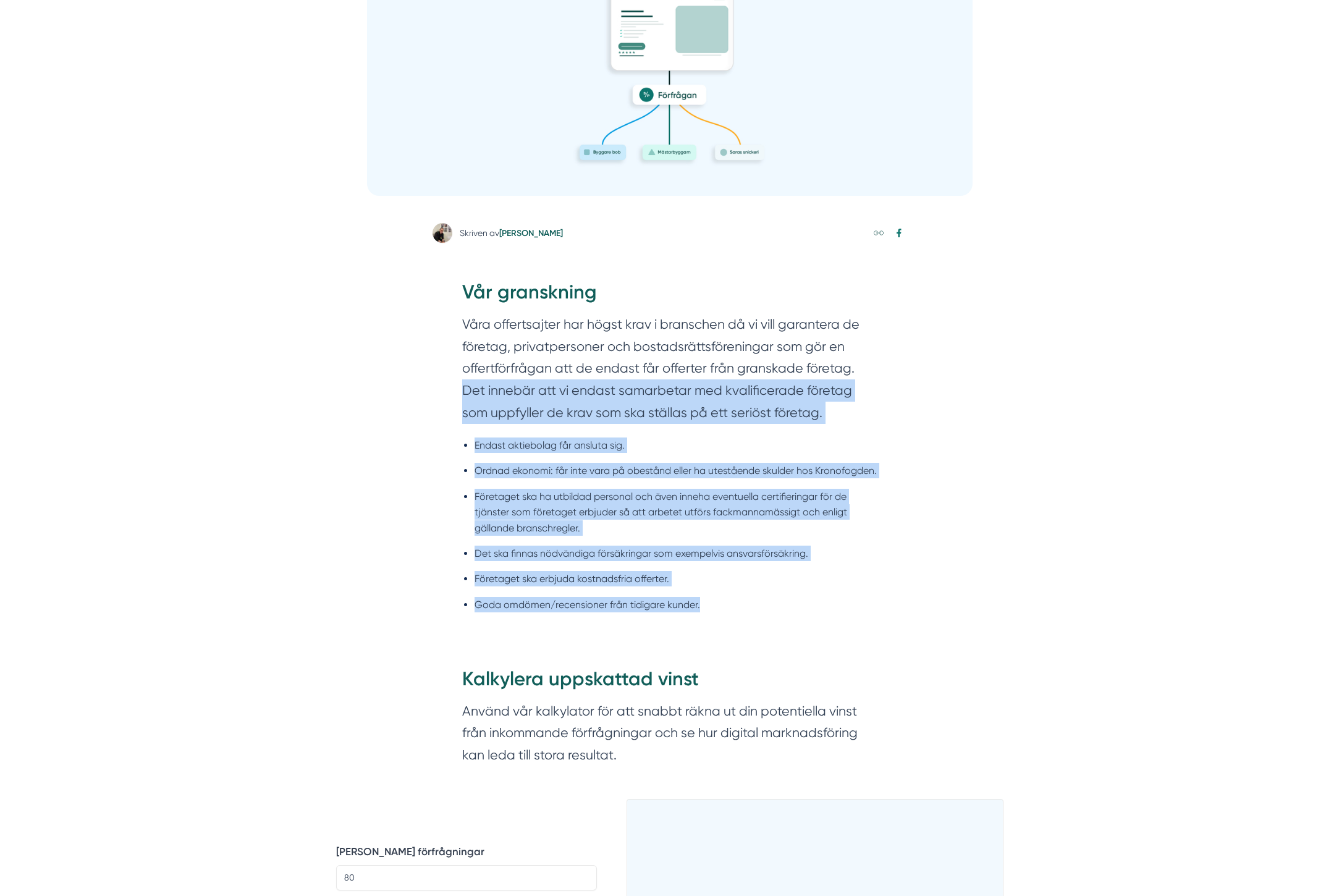
drag, startPoint x: 753, startPoint y: 605, endPoint x: 452, endPoint y: 392, distance: 368.7
click at [452, 392] on div "Vår granskning Våra offertsajter har högst krav i branschen då vi vill garanter…" at bounding box center [670, 453] width 475 height 387
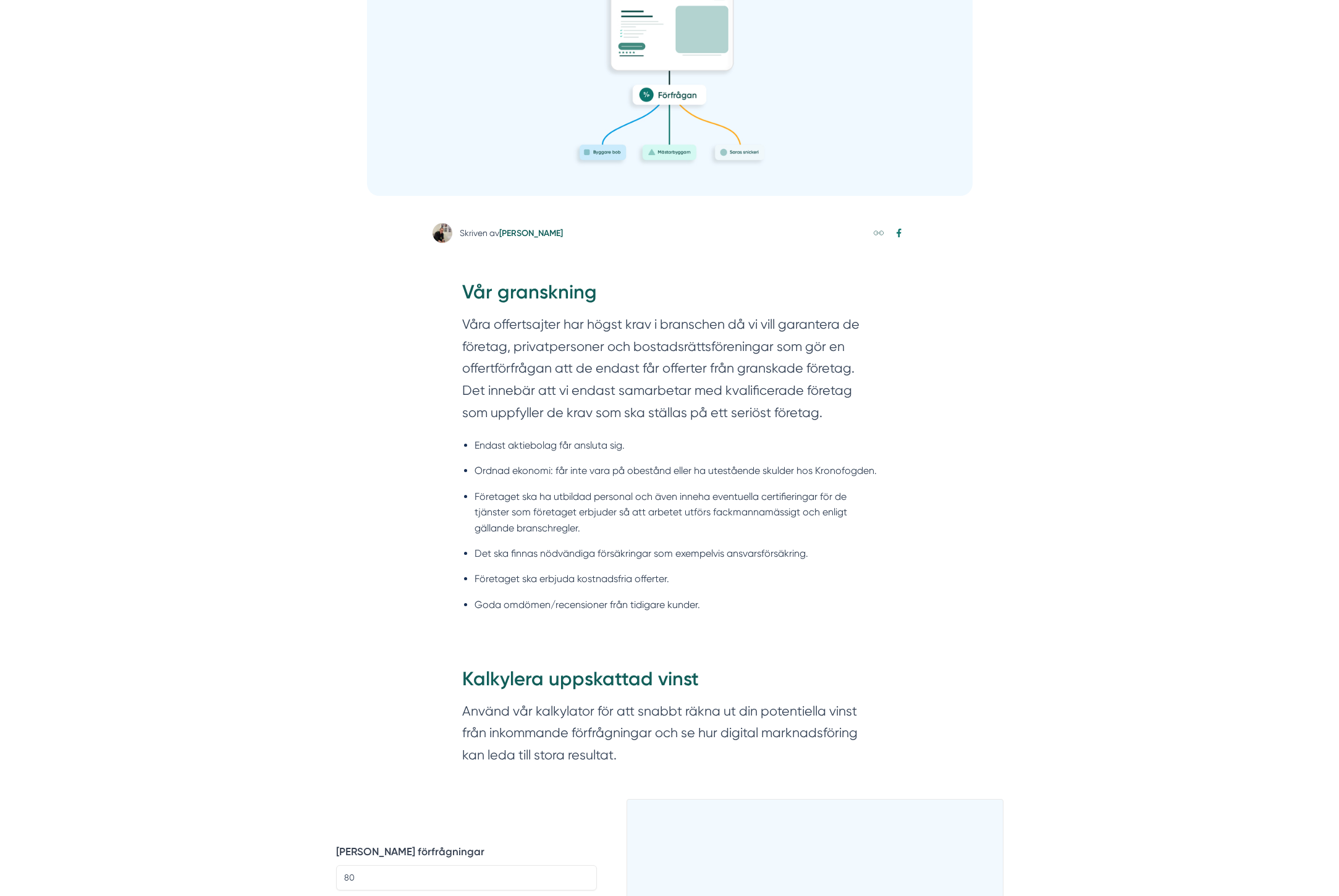
drag, startPoint x: 452, startPoint y: 392, endPoint x: 827, endPoint y: 522, distance: 396.9
click at [469, 395] on div "Vår granskning Våra offertsajter har högst krav i branschen då vi vill garanter…" at bounding box center [670, 453] width 475 height 387
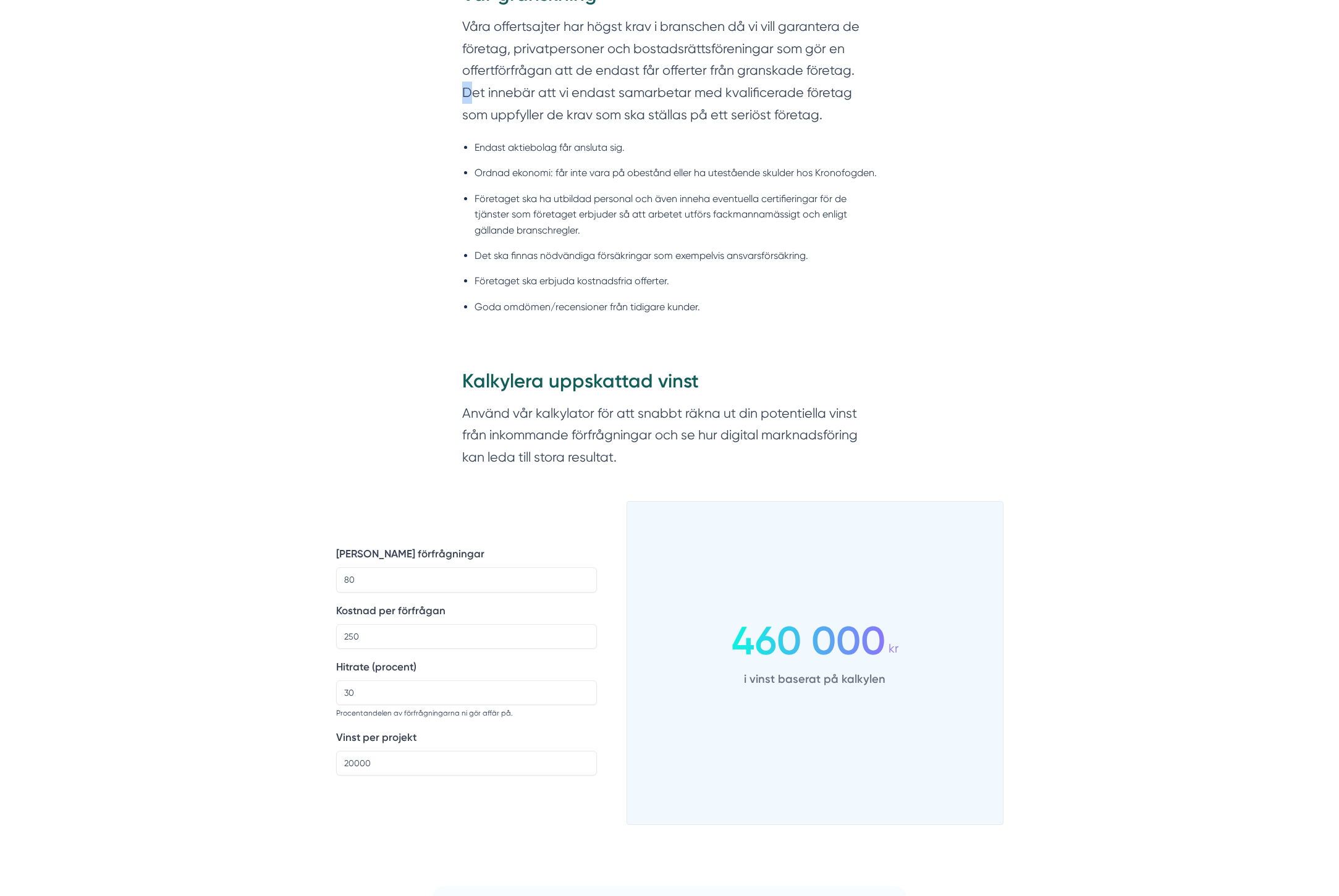
scroll to position [744, 0]
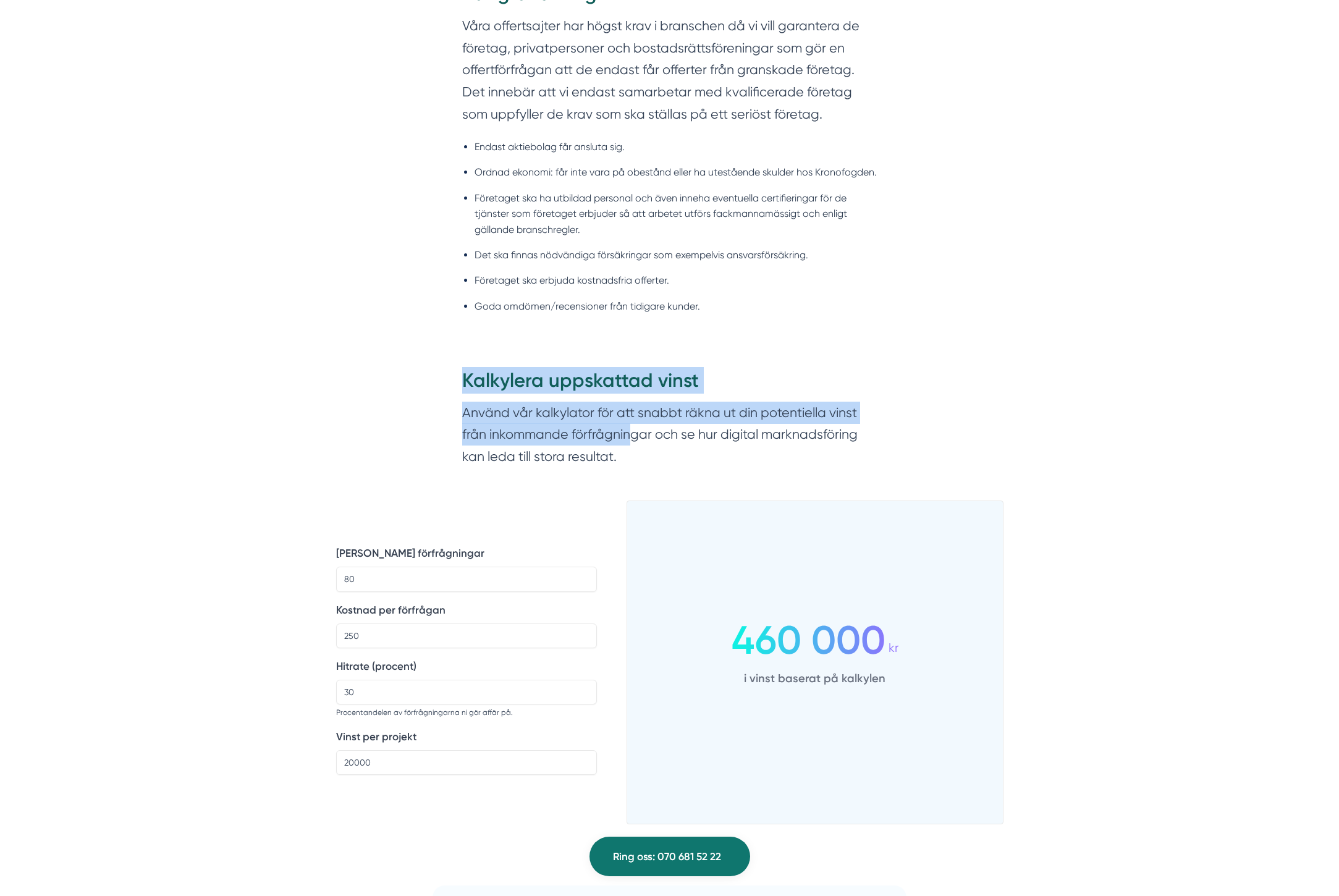
drag, startPoint x: 547, startPoint y: 397, endPoint x: 631, endPoint y: 441, distance: 94.8
click at [631, 441] on div "Kalkylera uppskattad vinst Använd vår kalkylator för att snabbt räkna ut din po…" at bounding box center [670, 421] width 475 height 145
click at [631, 441] on section "Använd vår kalkylator för att snabbt räkna ut din potentiella vinst från inkomm…" at bounding box center [670, 437] width 415 height 72
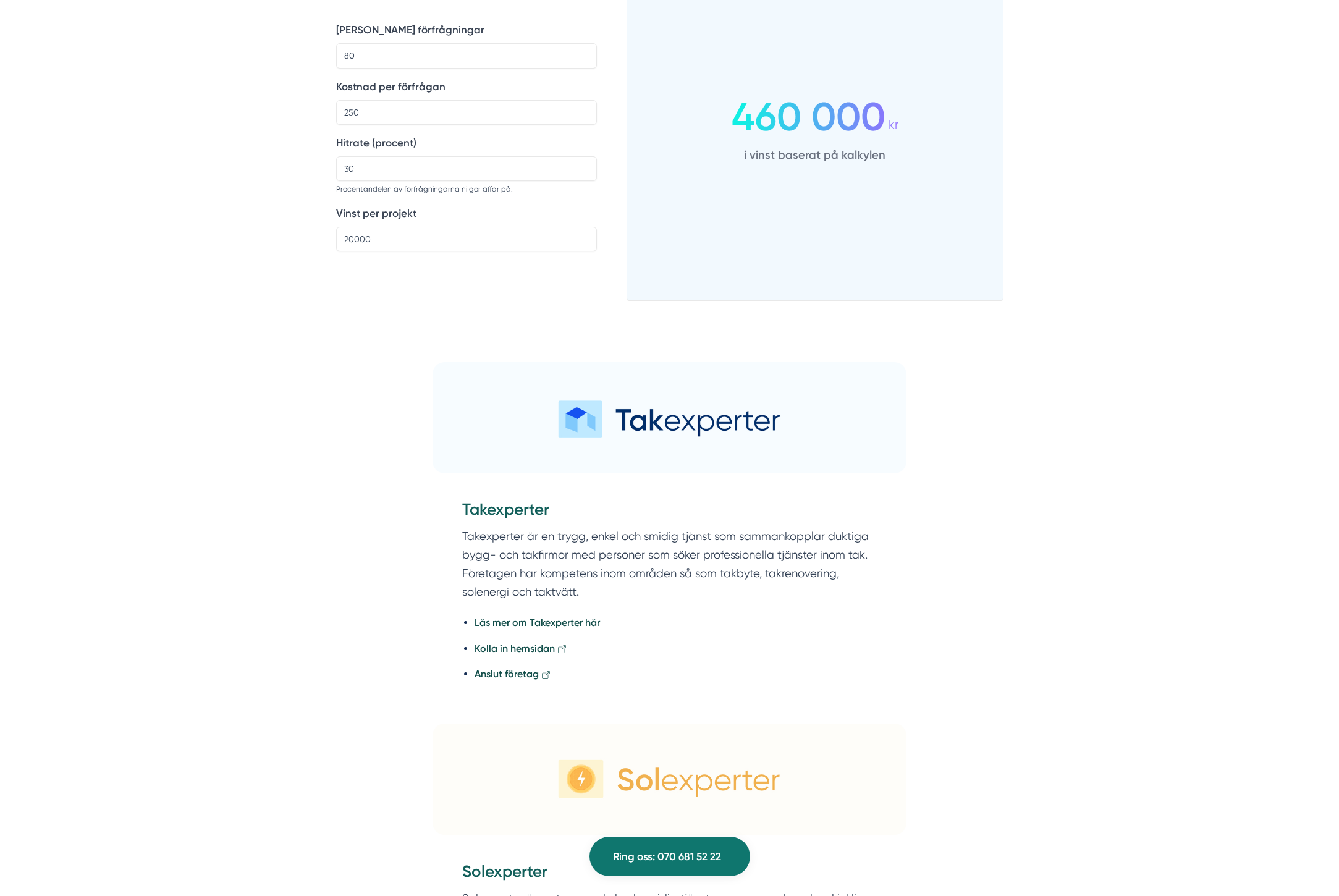
scroll to position [1268, 0]
click at [504, 650] on strong "Kolla in hemsidan" at bounding box center [515, 648] width 80 height 12
click at [406, 247] on input "20000" at bounding box center [466, 238] width 261 height 25
drag, startPoint x: 360, startPoint y: 360, endPoint x: 354, endPoint y: 360, distance: 6.0
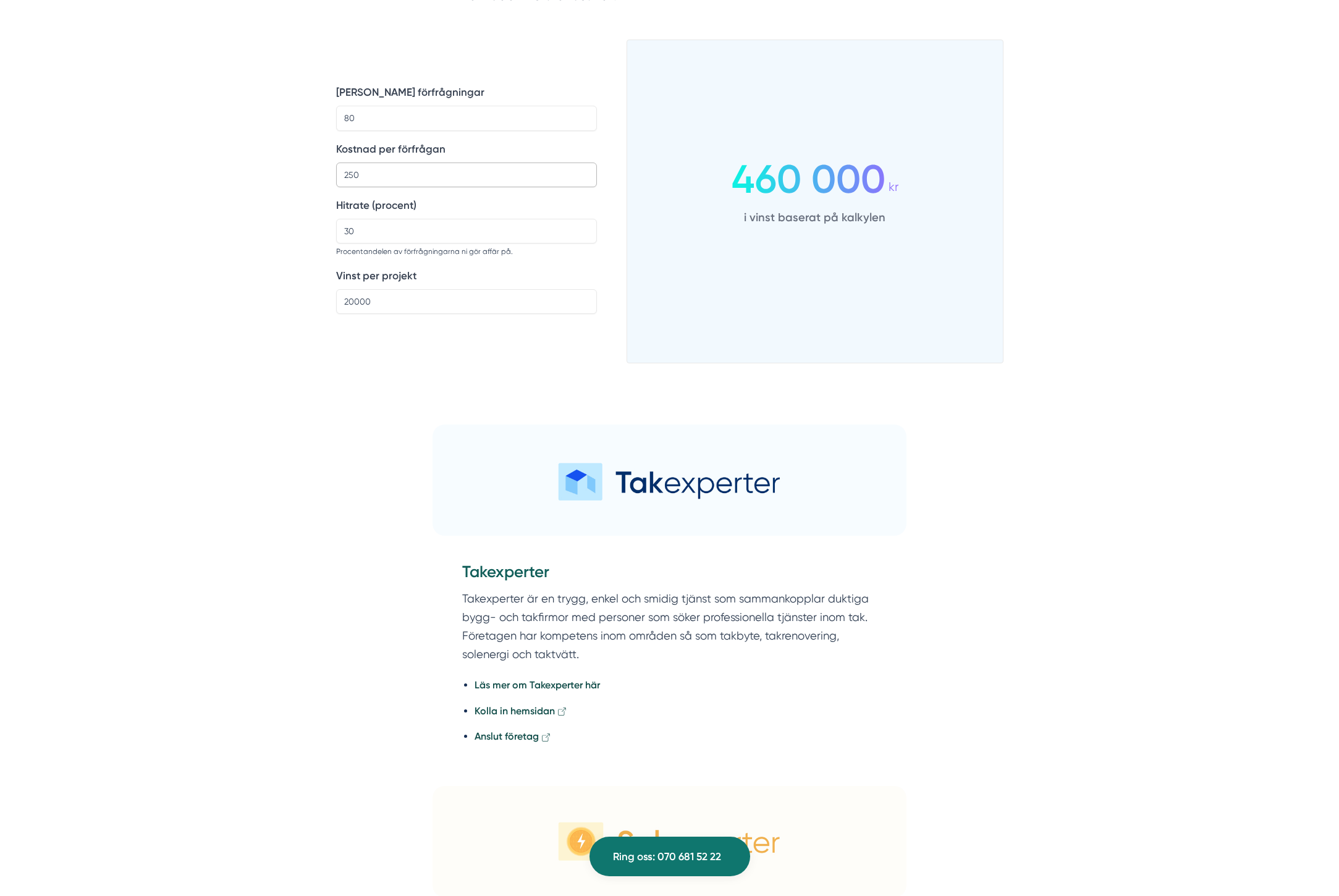
click at [394, 174] on input "250" at bounding box center [466, 175] width 261 height 25
drag, startPoint x: 145, startPoint y: 310, endPoint x: 339, endPoint y: 189, distance: 228.6
drag, startPoint x: 359, startPoint y: 180, endPoint x: 232, endPoint y: 166, distance: 127.8
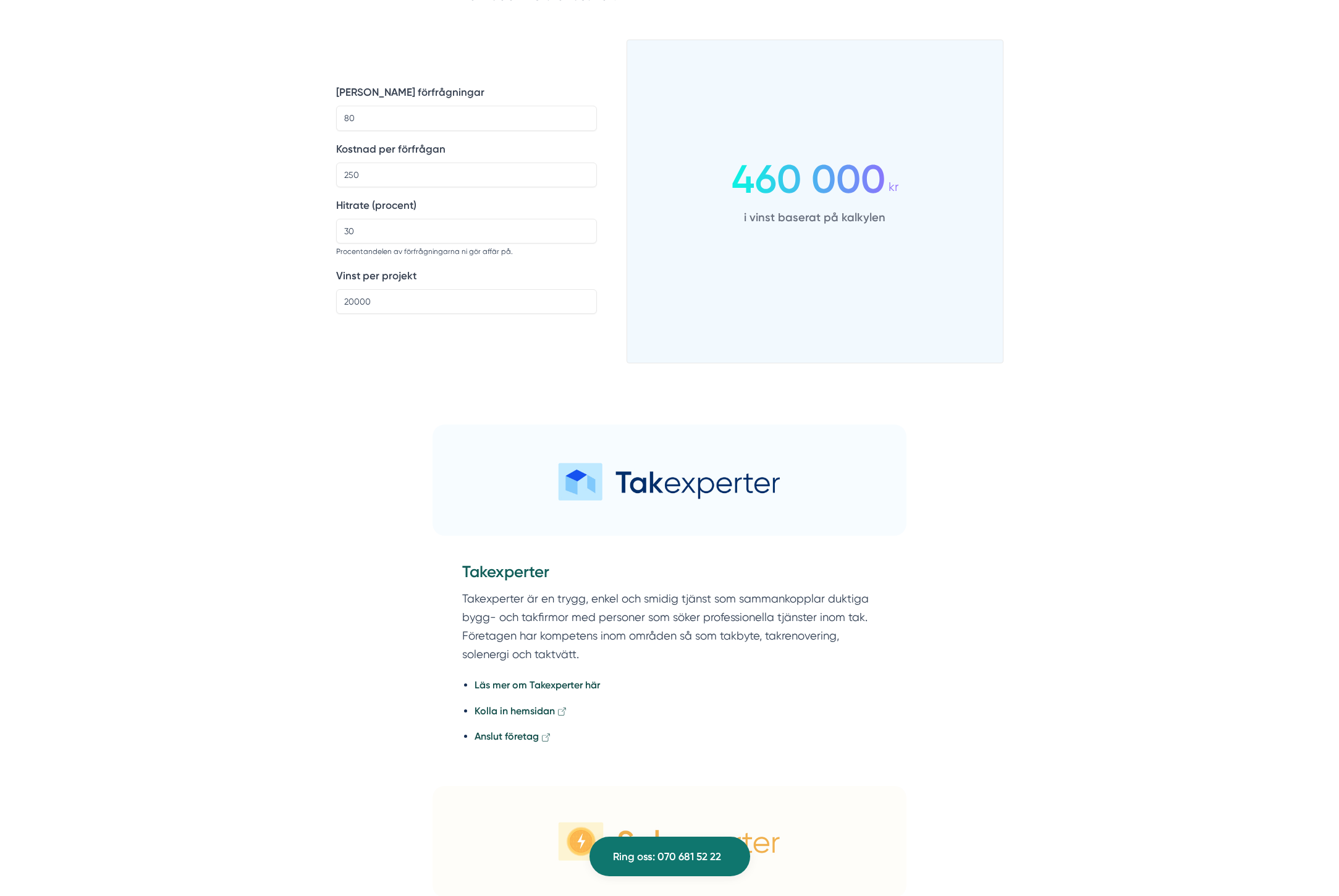
drag, startPoint x: 277, startPoint y: 220, endPoint x: 371, endPoint y: 139, distance: 124.1
drag, startPoint x: 381, startPoint y: 123, endPoint x: 274, endPoint y: 112, distance: 107.6
type input "20"
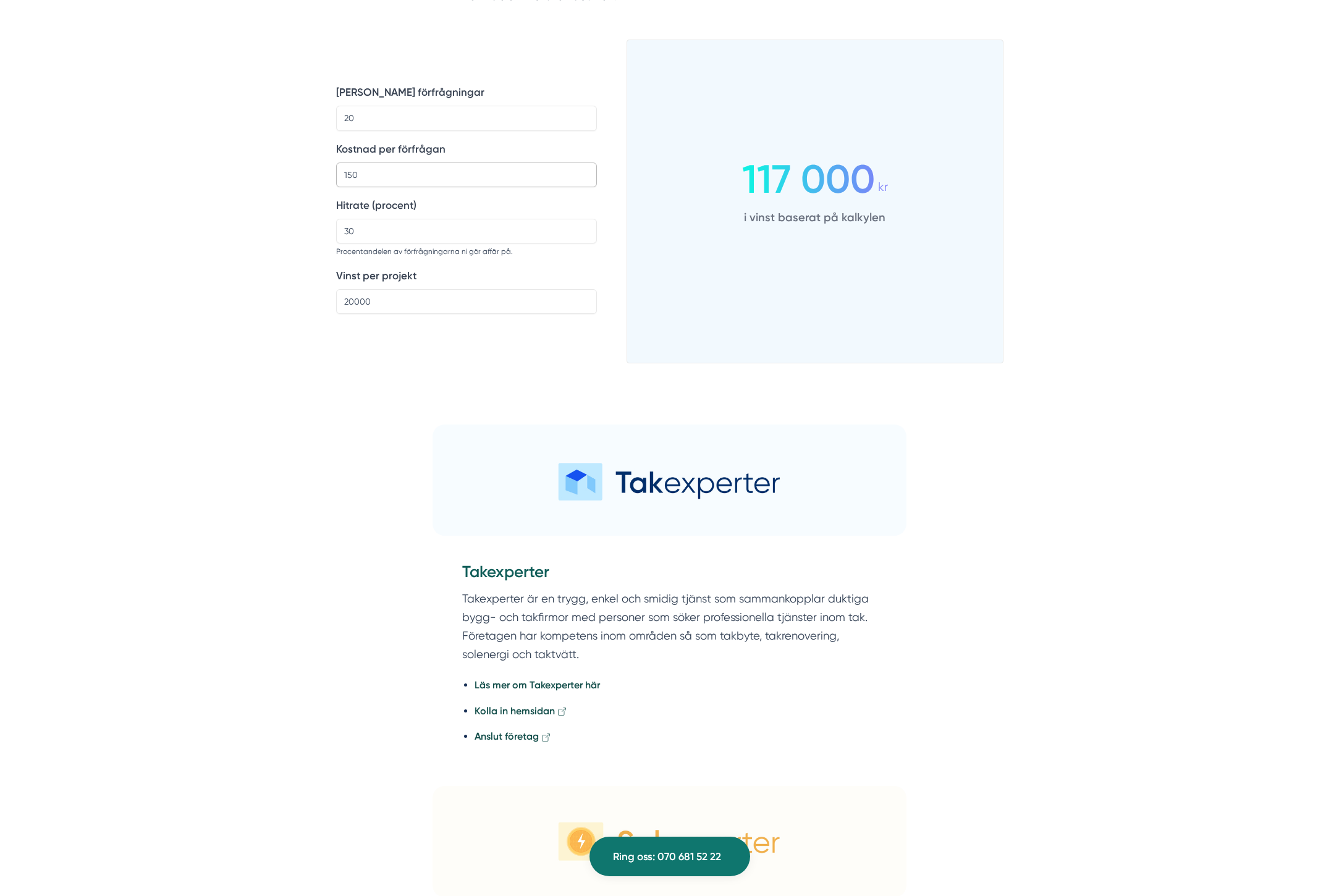
type input "150"
type input "10000"
type input "500"
type input "25"
type input "10000"
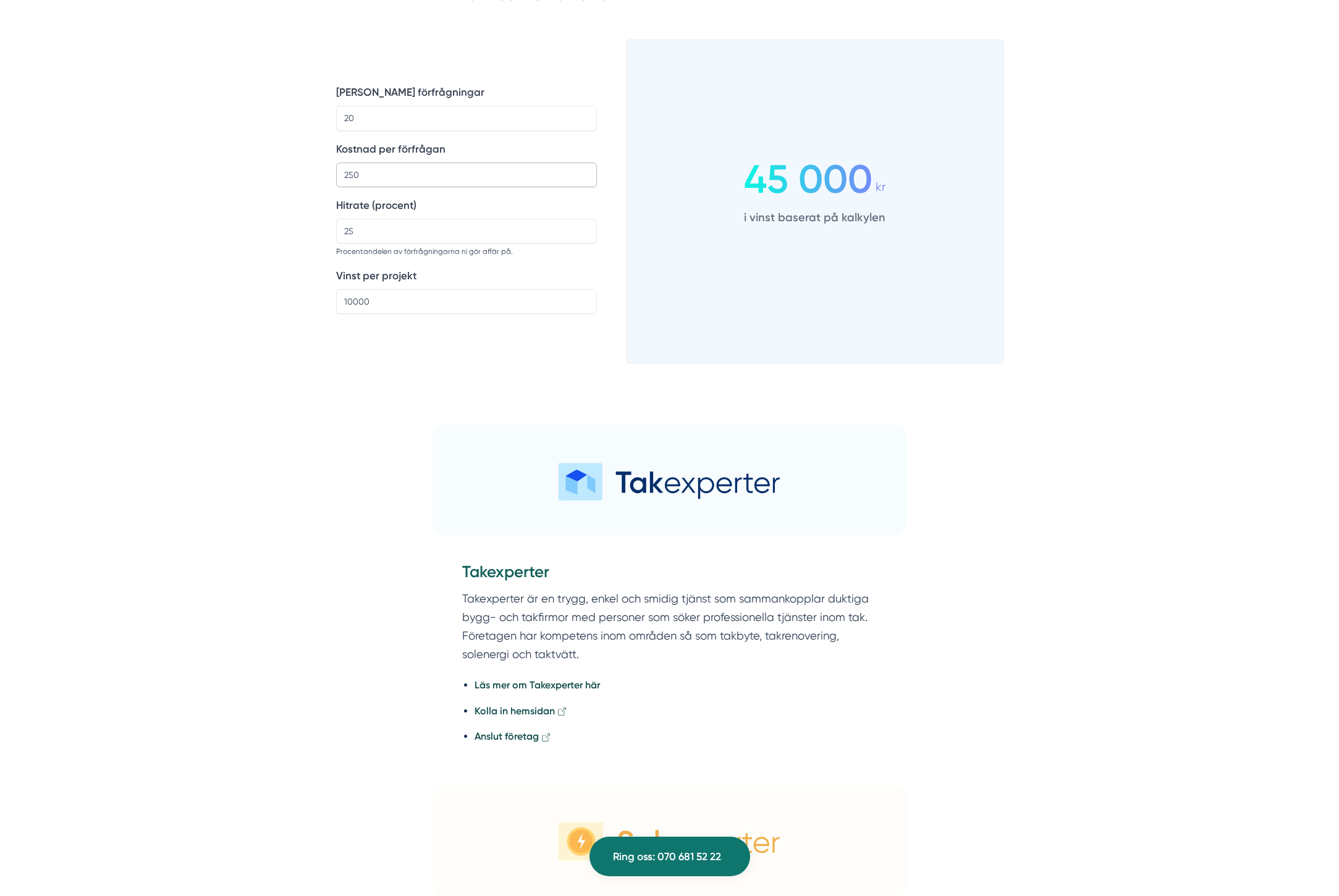
type input "250"
